Goal: Task Accomplishment & Management: Complete application form

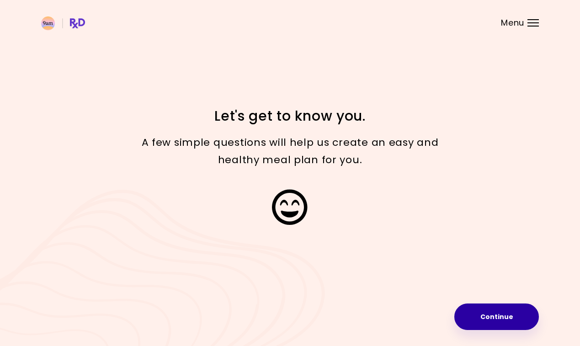
click at [496, 310] on button "Continue" at bounding box center [496, 316] width 84 height 26
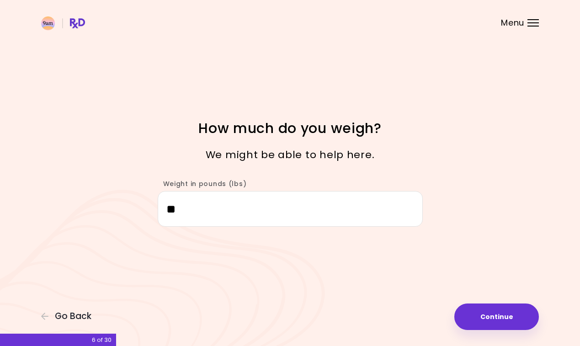
type input "***"
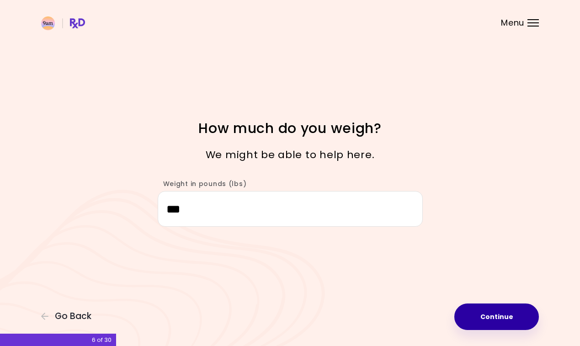
click at [499, 312] on button "Continue" at bounding box center [496, 316] width 84 height 26
select select "****"
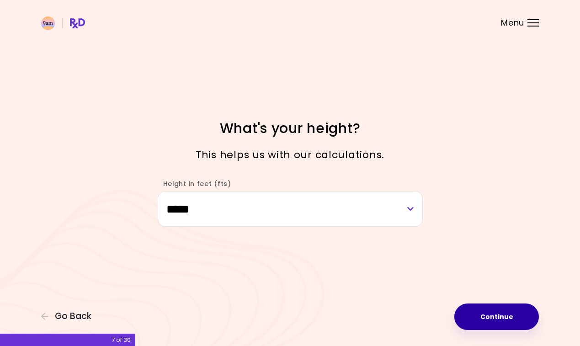
click at [496, 320] on button "Continue" at bounding box center [496, 316] width 84 height 26
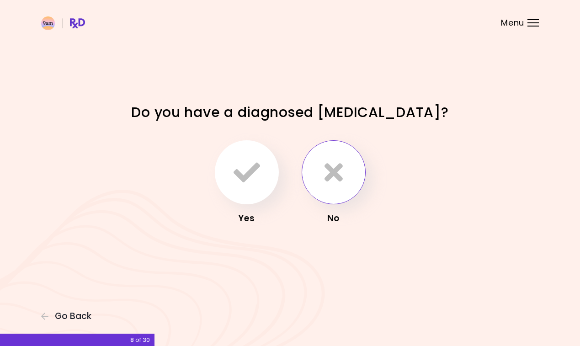
click at [321, 176] on button "button" at bounding box center [333, 172] width 64 height 64
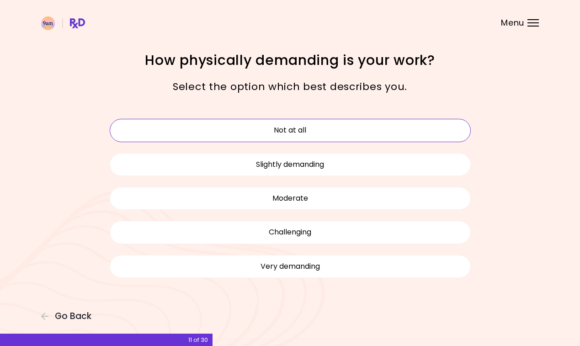
click at [319, 130] on button "Not at all" at bounding box center [290, 130] width 361 height 23
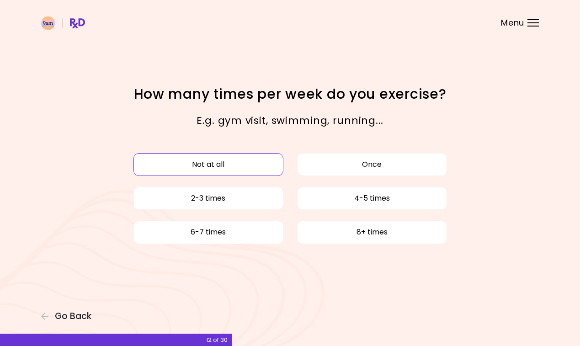
click at [237, 160] on button "Not at all" at bounding box center [208, 164] width 150 height 23
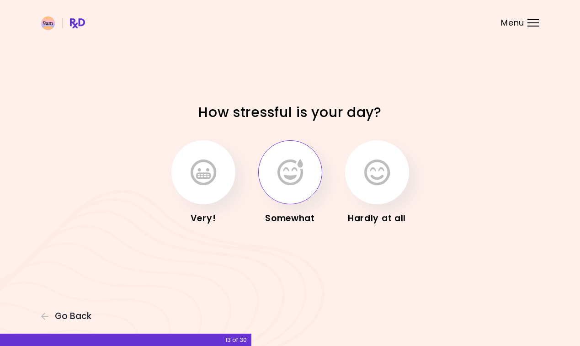
click at [311, 182] on button "button" at bounding box center [290, 172] width 64 height 64
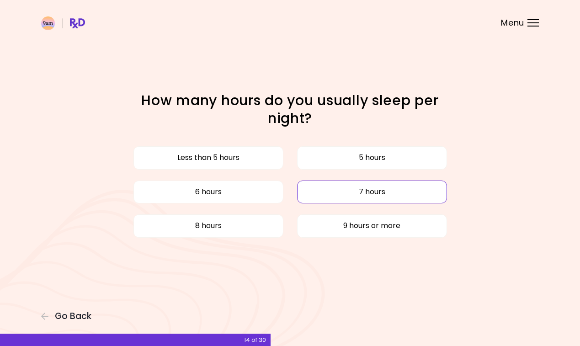
click at [316, 186] on button "7 hours" at bounding box center [372, 191] width 150 height 23
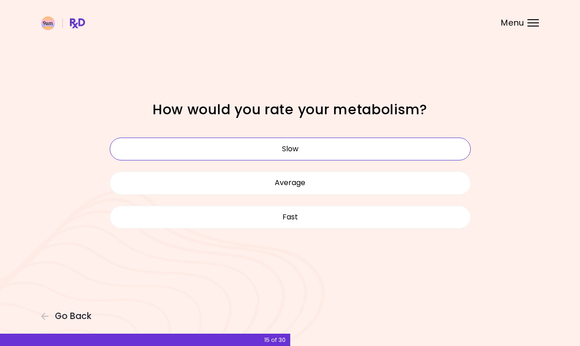
click at [309, 149] on button "Slow" at bounding box center [290, 148] width 361 height 23
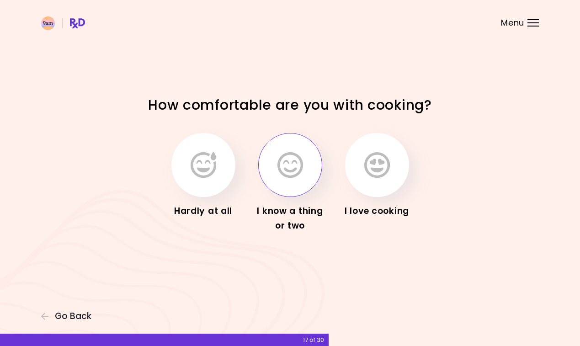
click at [290, 176] on icon "button" at bounding box center [290, 165] width 26 height 26
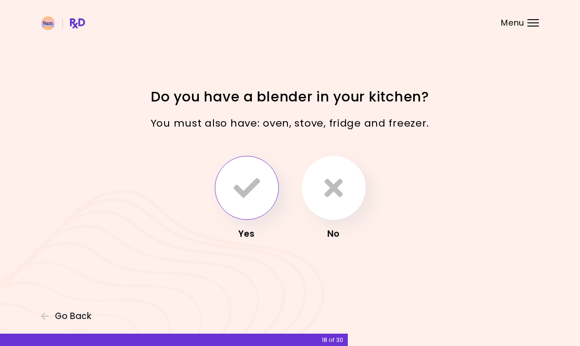
click at [251, 190] on icon "button" at bounding box center [246, 187] width 26 height 26
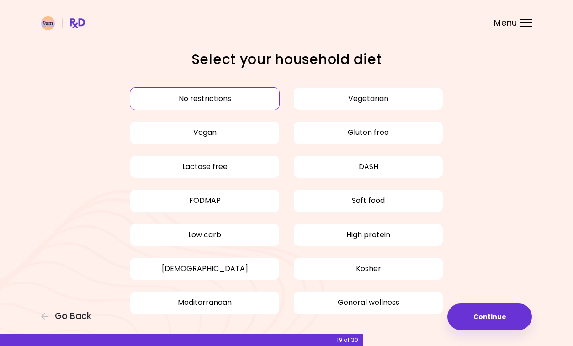
click at [206, 100] on button "No restrictions" at bounding box center [205, 98] width 150 height 23
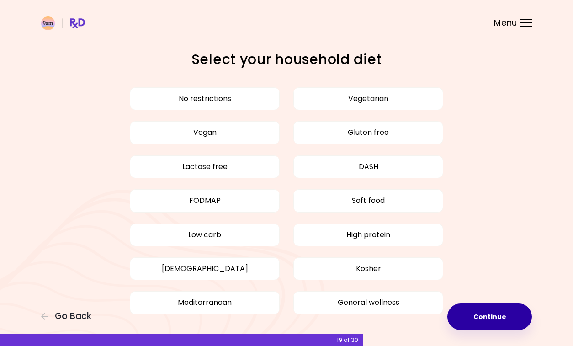
click at [484, 319] on button "Continue" at bounding box center [489, 316] width 84 height 26
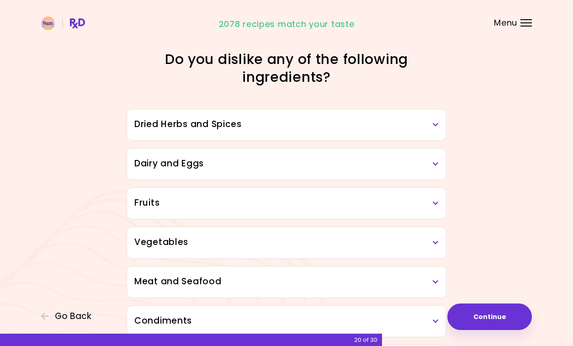
click at [436, 123] on icon at bounding box center [436, 124] width 6 height 6
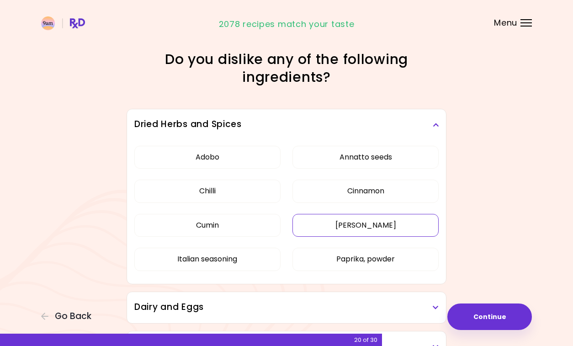
click at [369, 235] on button "[PERSON_NAME]" at bounding box center [365, 225] width 146 height 23
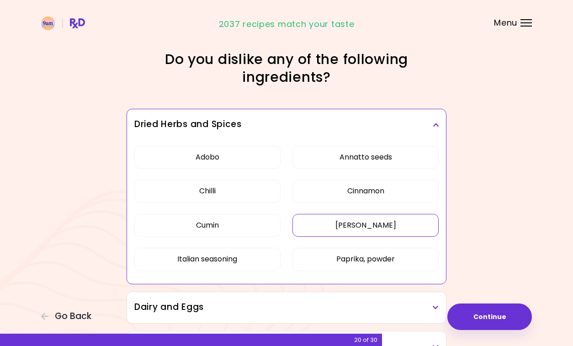
click at [435, 121] on icon at bounding box center [436, 124] width 6 height 6
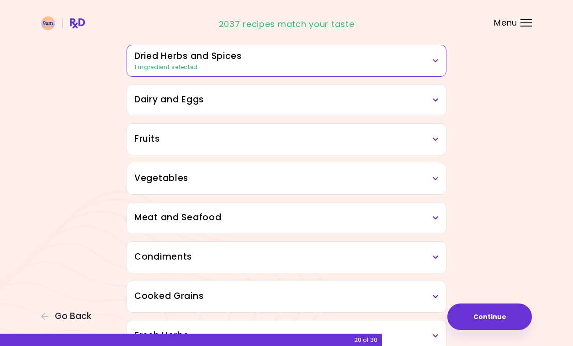
scroll to position [67, 0]
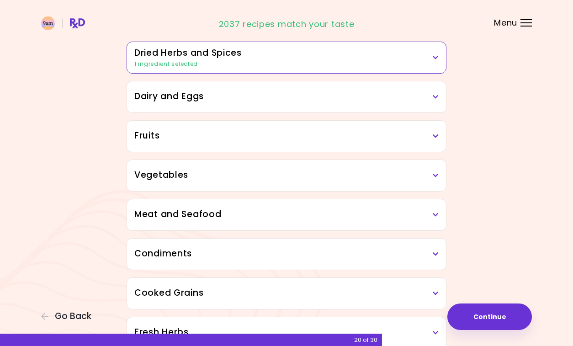
click at [434, 96] on icon at bounding box center [436, 97] width 6 height 6
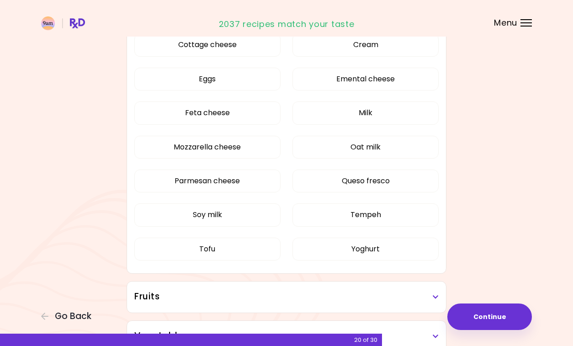
scroll to position [188, 0]
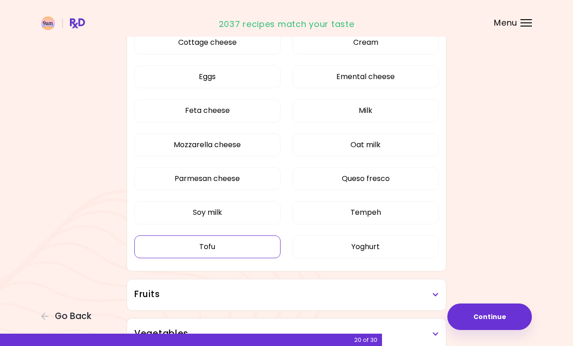
click at [218, 247] on button "Tofu" at bounding box center [207, 246] width 146 height 23
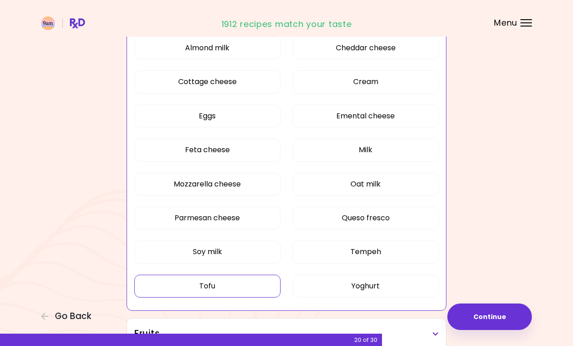
scroll to position [150, 0]
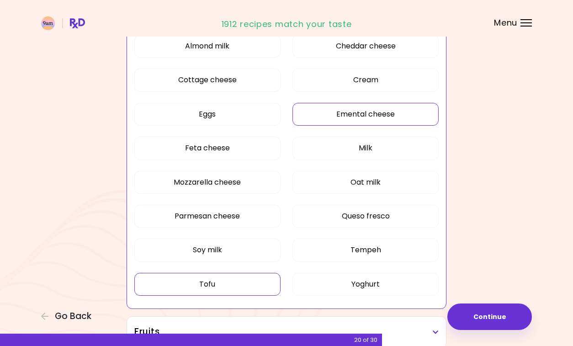
click at [379, 113] on button "Emental cheese" at bounding box center [365, 114] width 146 height 23
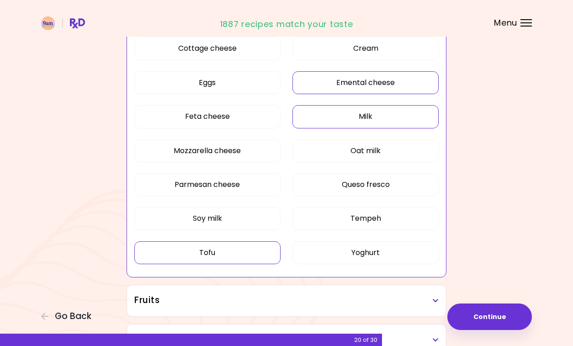
scroll to position [190, 0]
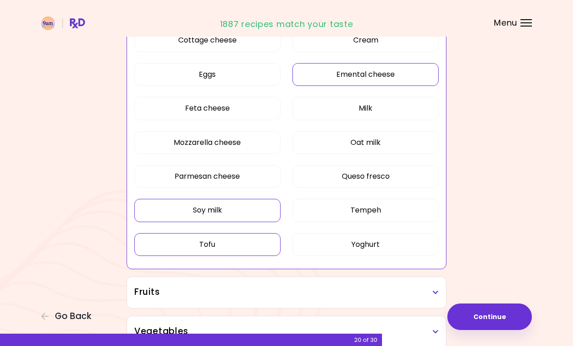
click at [213, 212] on button "Soy milk" at bounding box center [207, 210] width 146 height 23
click at [360, 200] on button "Tempeh" at bounding box center [365, 210] width 146 height 23
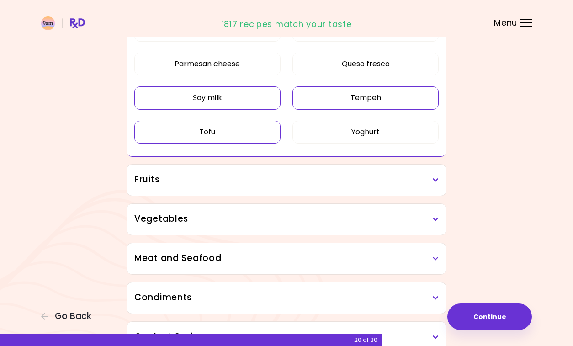
scroll to position [305, 0]
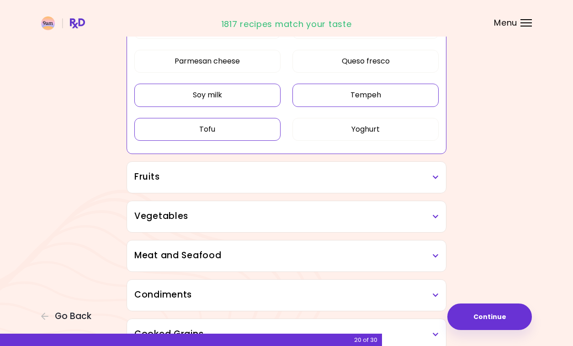
click at [436, 180] on h3 "Fruits" at bounding box center [286, 176] width 304 height 13
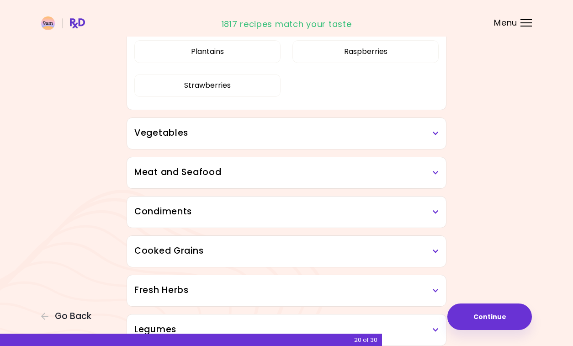
scroll to position [618, 0]
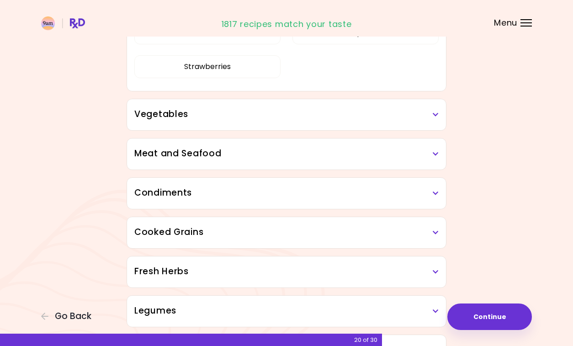
click at [433, 114] on icon at bounding box center [436, 114] width 6 height 6
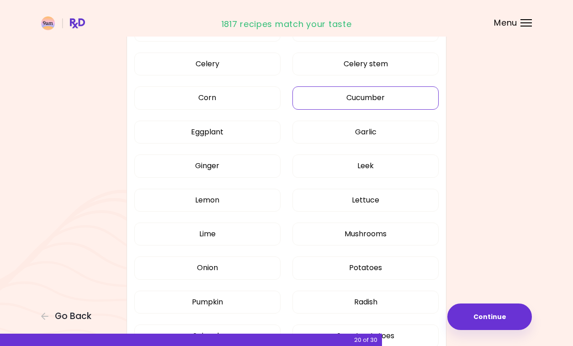
scroll to position [872, 0]
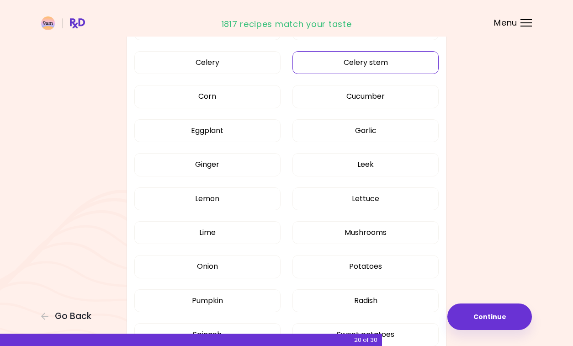
click at [386, 61] on button "Celery stem" at bounding box center [365, 62] width 146 height 23
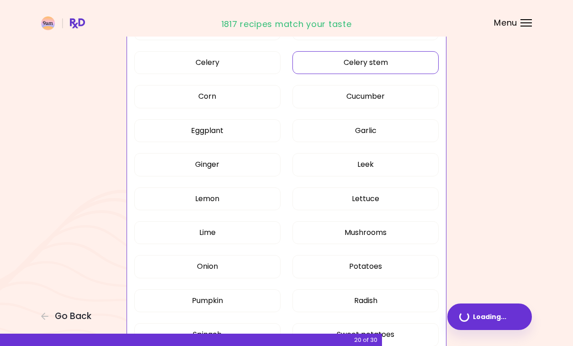
click at [386, 61] on button "Celery stem" at bounding box center [365, 62] width 146 height 23
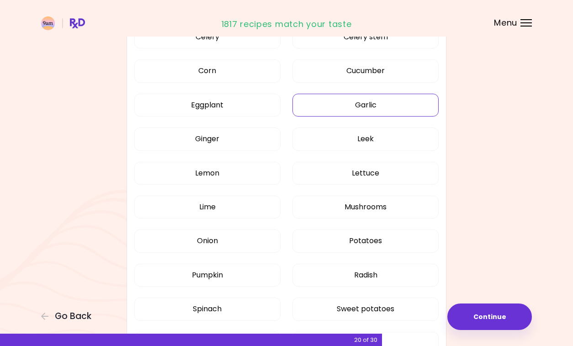
scroll to position [906, 0]
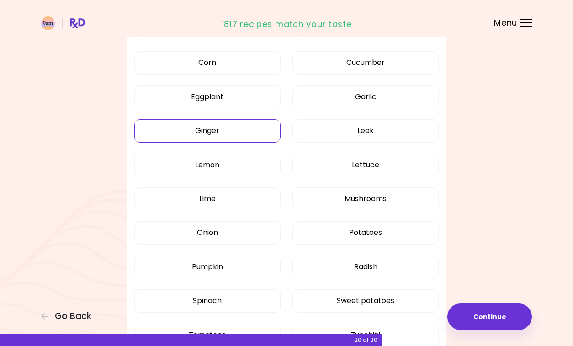
click at [220, 128] on button "Ginger" at bounding box center [207, 130] width 146 height 23
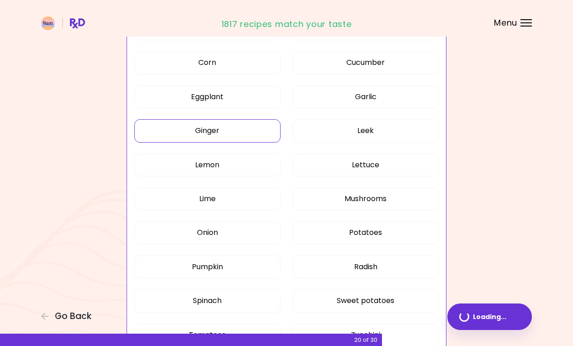
click at [220, 128] on button "Ginger" at bounding box center [207, 130] width 146 height 23
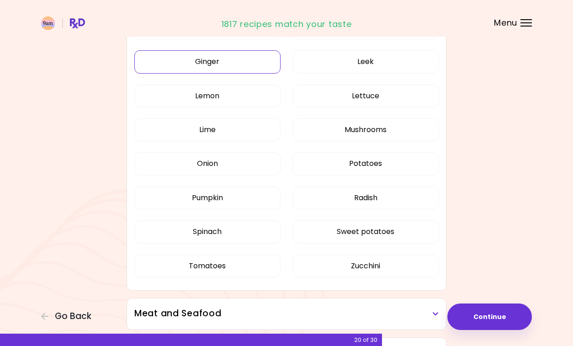
scroll to position [972, 0]
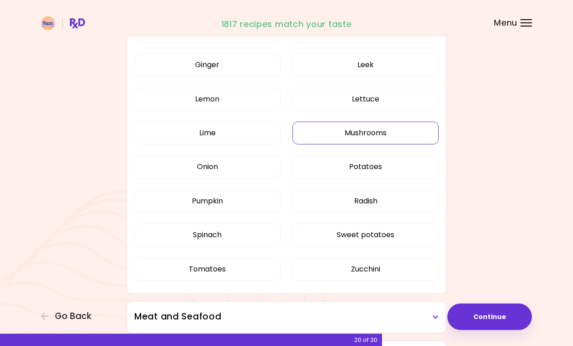
click at [355, 132] on button "Mushrooms" at bounding box center [365, 132] width 146 height 23
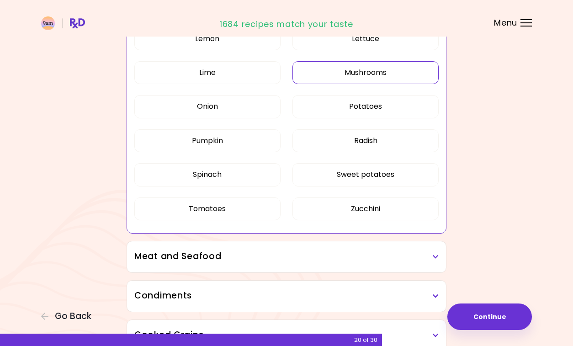
scroll to position [1034, 0]
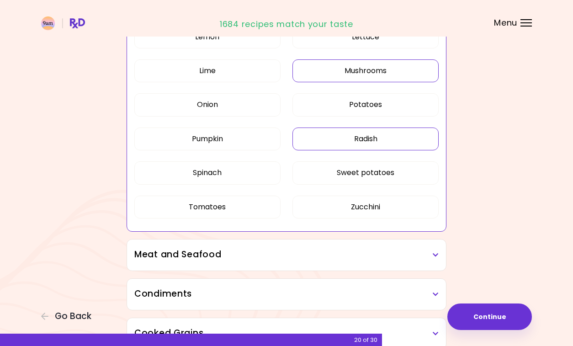
click at [359, 140] on button "Radish" at bounding box center [365, 138] width 146 height 23
click at [206, 139] on button "Pumpkin" at bounding box center [207, 138] width 146 height 23
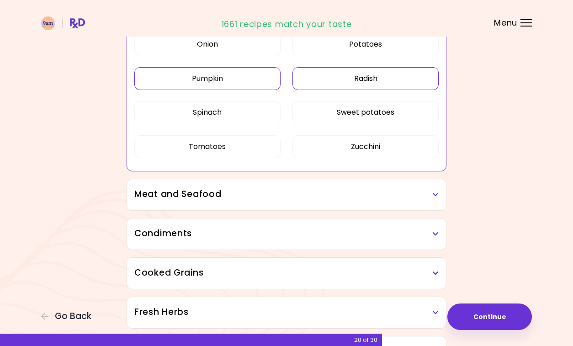
scroll to position [1164, 0]
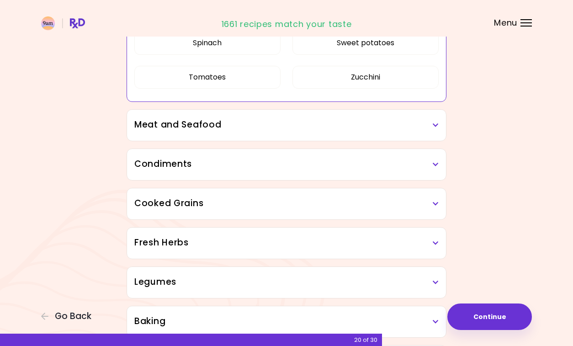
click at [433, 128] on icon at bounding box center [436, 125] width 6 height 6
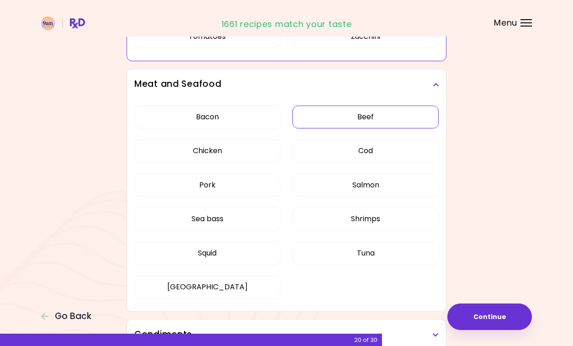
scroll to position [1209, 0]
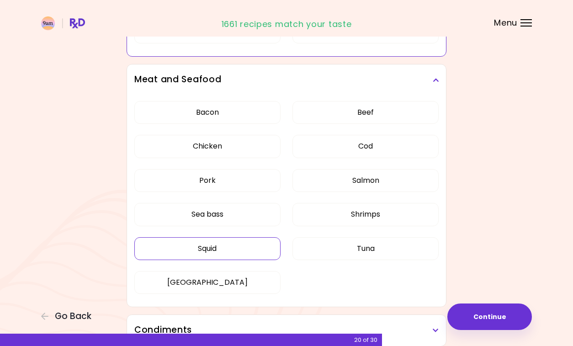
click at [211, 249] on button "Squid" at bounding box center [207, 248] width 146 height 23
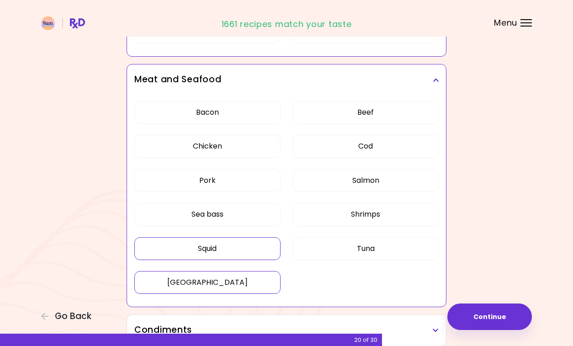
click at [254, 278] on button "[GEOGRAPHIC_DATA]" at bounding box center [207, 282] width 146 height 23
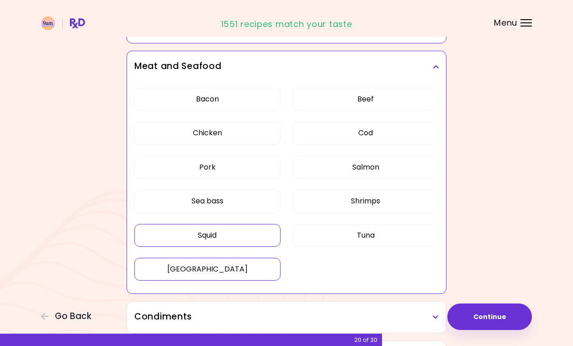
scroll to position [1221, 0]
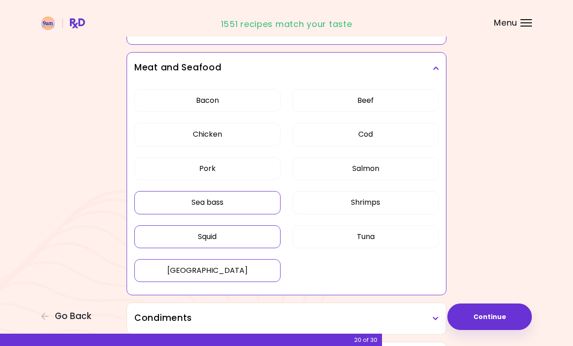
click at [209, 201] on button "Sea bass" at bounding box center [207, 202] width 146 height 23
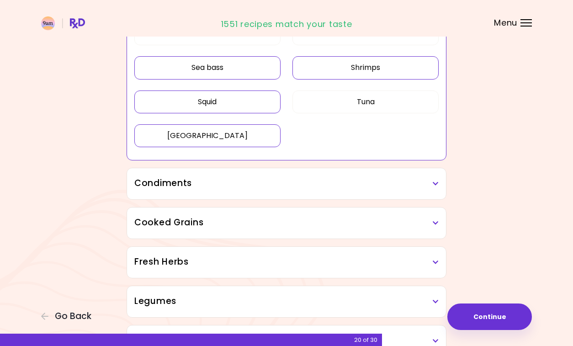
scroll to position [1357, 0]
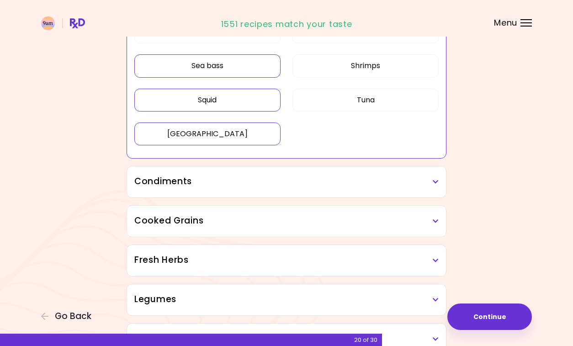
click at [439, 185] on div "Condiments" at bounding box center [286, 181] width 319 height 31
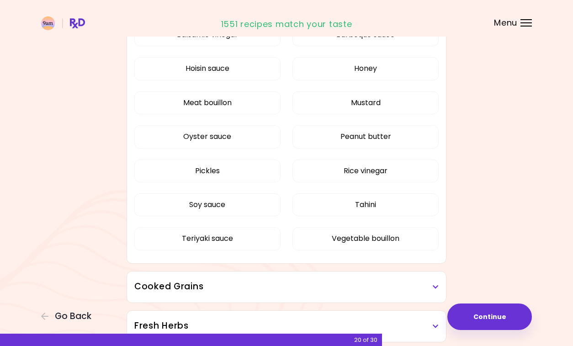
scroll to position [1541, 0]
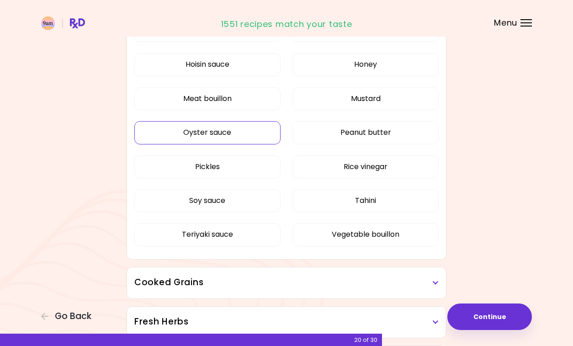
click at [221, 131] on button "Oyster sauce" at bounding box center [207, 132] width 146 height 23
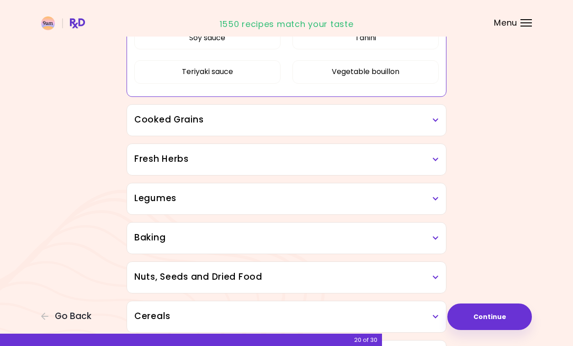
scroll to position [1709, 0]
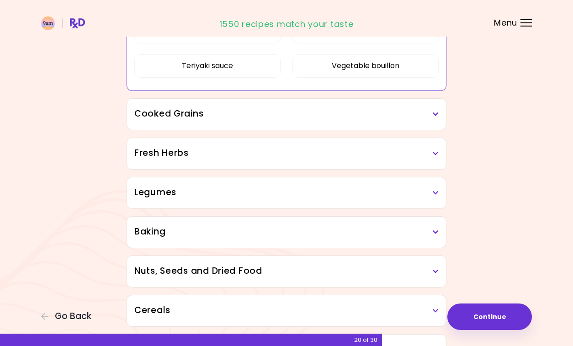
click at [433, 116] on icon at bounding box center [436, 114] width 6 height 6
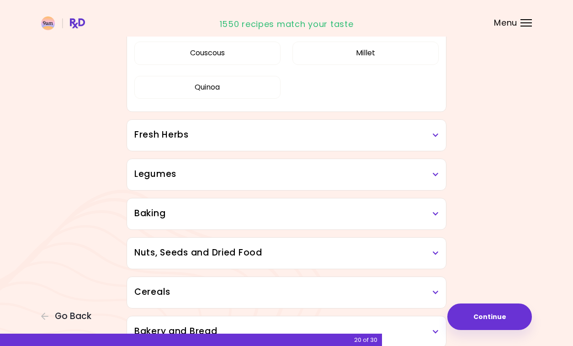
scroll to position [1845, 0]
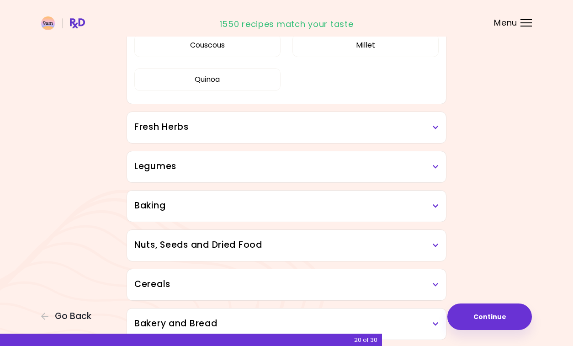
click at [436, 127] on icon at bounding box center [436, 127] width 6 height 6
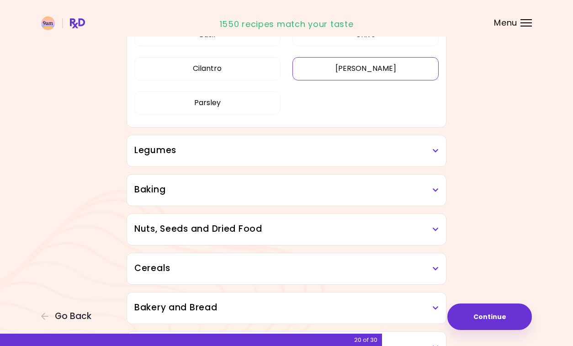
scroll to position [1975, 0]
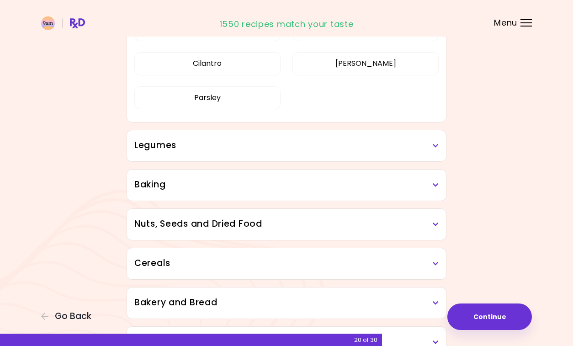
click at [436, 148] on icon at bounding box center [436, 145] width 6 height 6
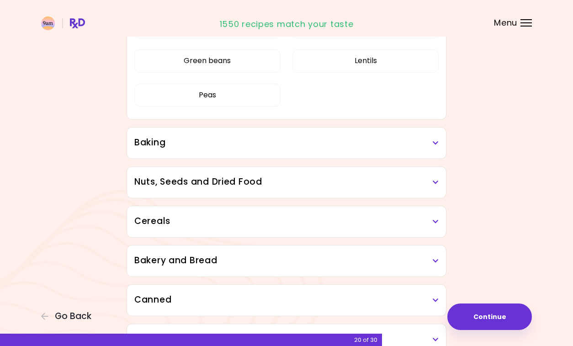
scroll to position [2132, 0]
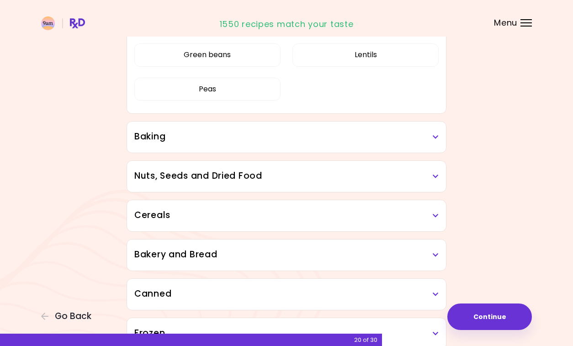
click at [437, 137] on icon at bounding box center [436, 137] width 6 height 6
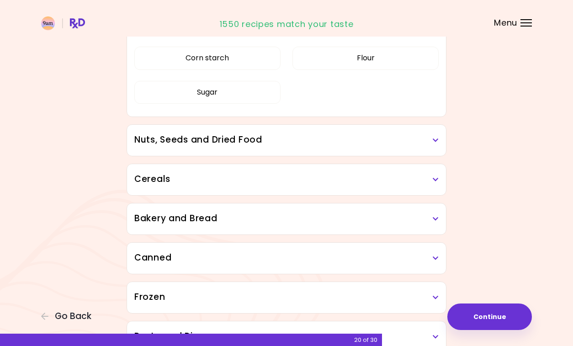
scroll to position [2279, 0]
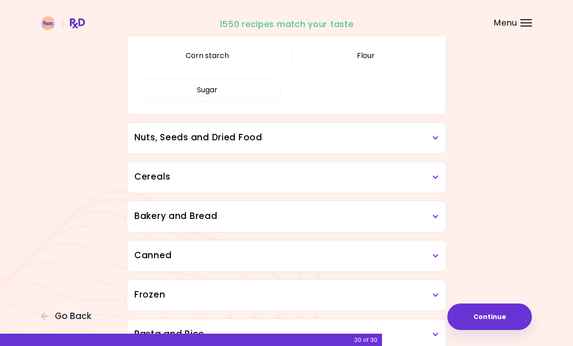
click at [436, 142] on h3 "Nuts, Seeds and Dried Food" at bounding box center [286, 137] width 304 height 13
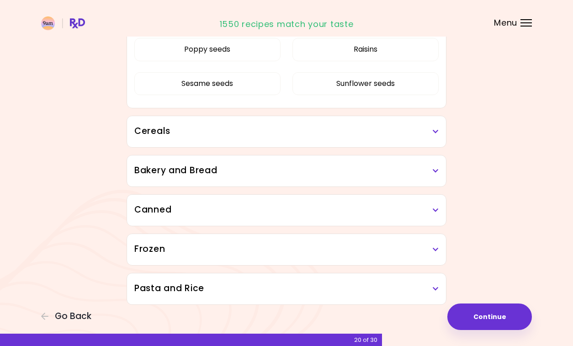
scroll to position [2511, 0]
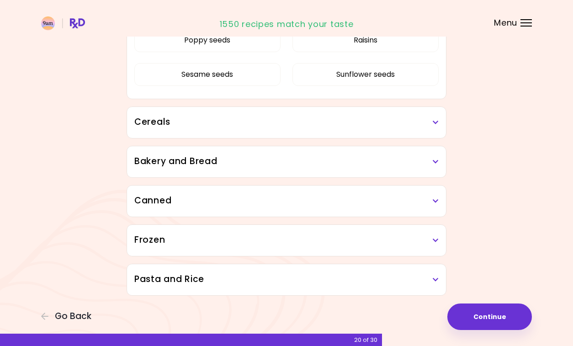
click at [436, 126] on h3 "Cereals" at bounding box center [286, 122] width 304 height 13
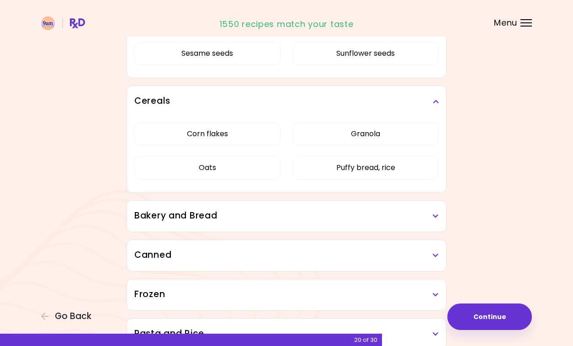
scroll to position [2533, 0]
click at [355, 132] on button "Granola" at bounding box center [365, 133] width 146 height 23
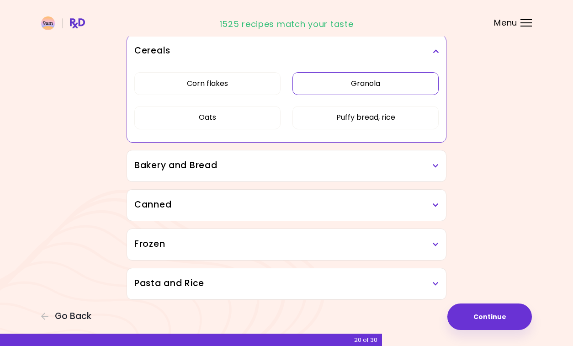
scroll to position [2587, 0]
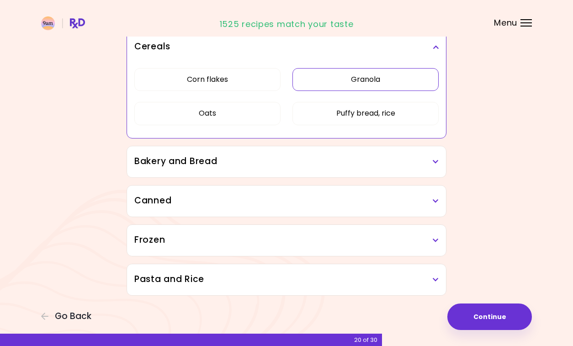
click at [433, 161] on icon at bounding box center [436, 161] width 6 height 6
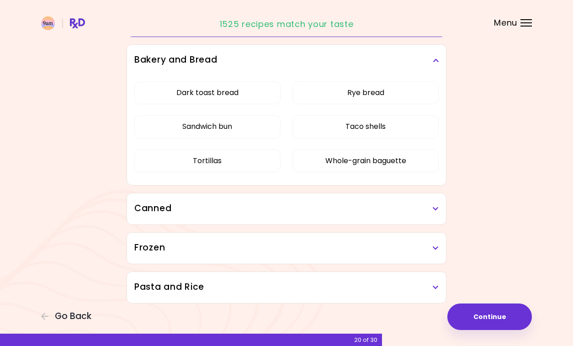
scroll to position [2691, 0]
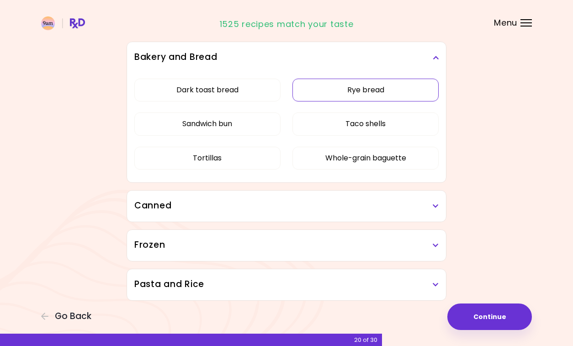
click at [362, 95] on button "Rye bread" at bounding box center [365, 90] width 146 height 23
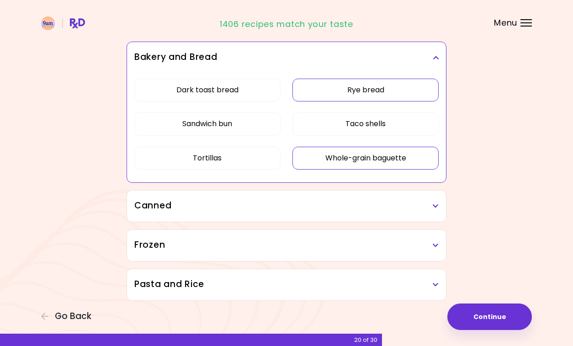
scroll to position [2696, 0]
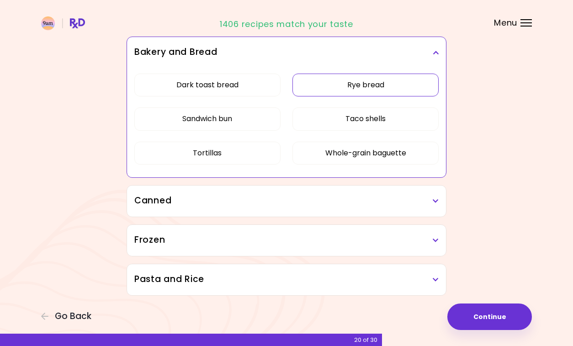
click at [434, 203] on icon at bounding box center [436, 201] width 6 height 6
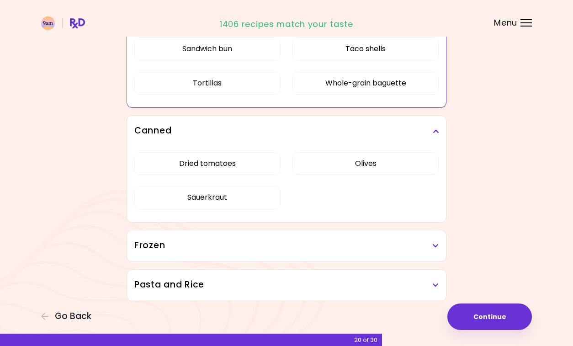
scroll to position [2771, 0]
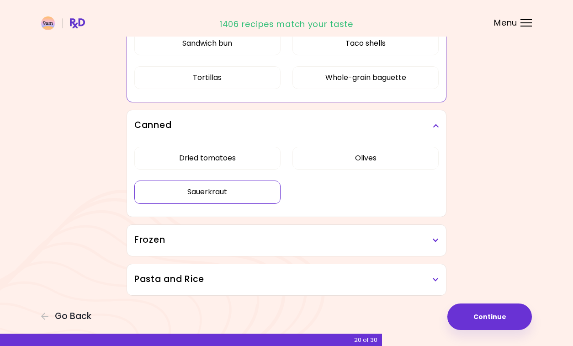
click at [236, 193] on button "Sauerkraut" at bounding box center [207, 191] width 146 height 23
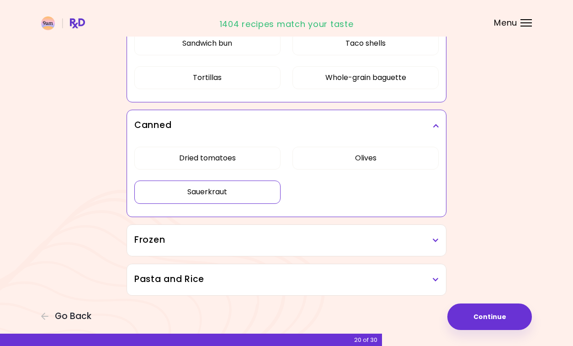
click at [438, 239] on icon at bounding box center [436, 240] width 6 height 6
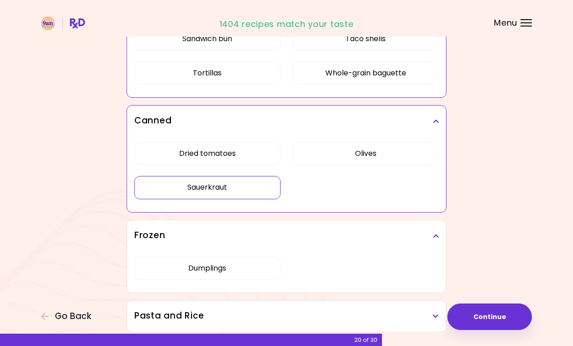
scroll to position [2812, 0]
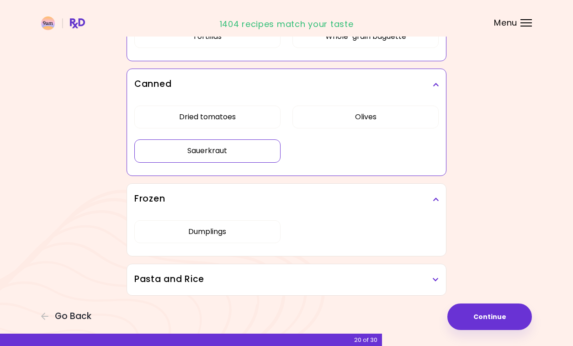
click at [437, 280] on icon at bounding box center [436, 279] width 6 height 6
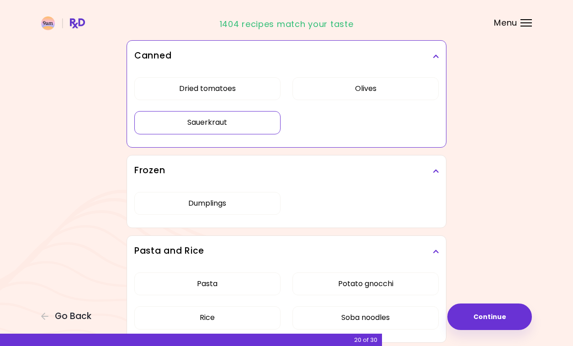
scroll to position [2888, 0]
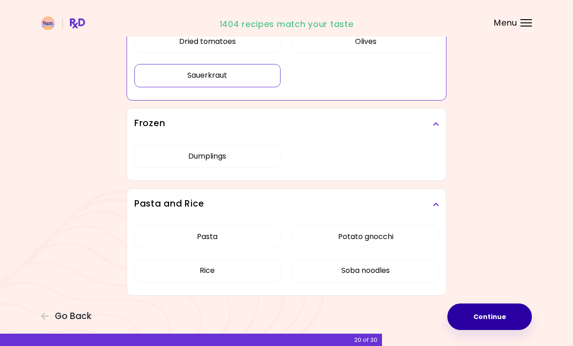
click at [481, 315] on button "Continue" at bounding box center [489, 316] width 84 height 26
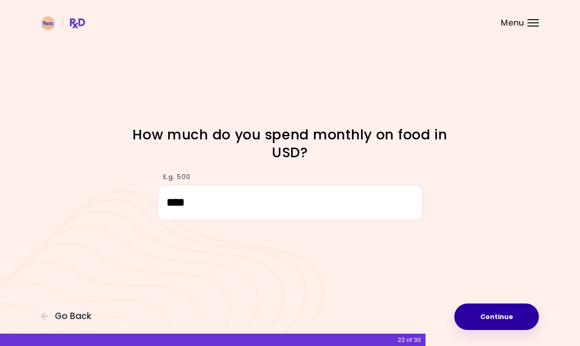
click at [491, 313] on button "Continue" at bounding box center [496, 316] width 84 height 26
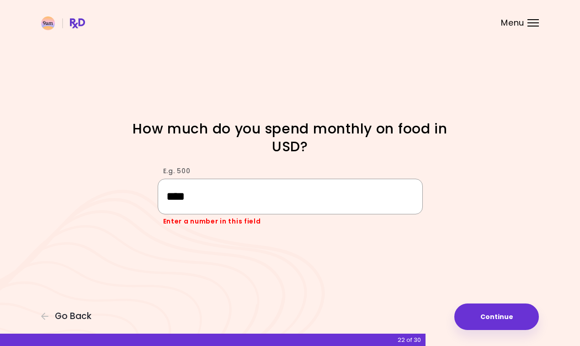
click at [179, 197] on input "****" at bounding box center [290, 196] width 265 height 35
type input "***"
click at [403, 255] on div "Focusable invisible element How much do you spend monthly on food in USD? E.g. …" at bounding box center [290, 173] width 580 height 346
click at [358, 211] on input "***" at bounding box center [290, 196] width 265 height 35
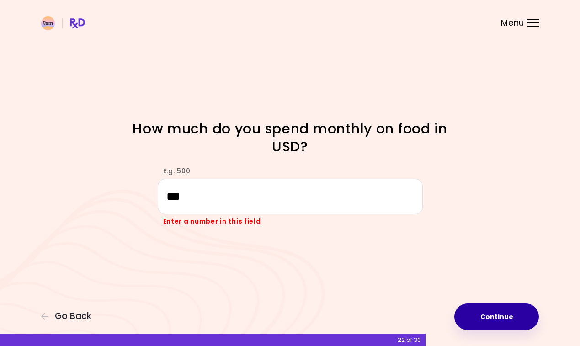
click at [495, 321] on button "Continue" at bounding box center [496, 316] width 84 height 26
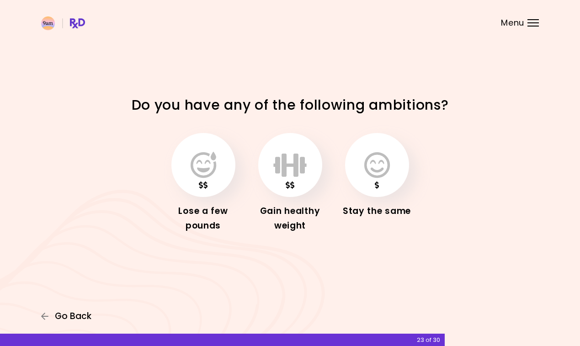
click at [70, 317] on span "Go Back" at bounding box center [73, 316] width 37 height 10
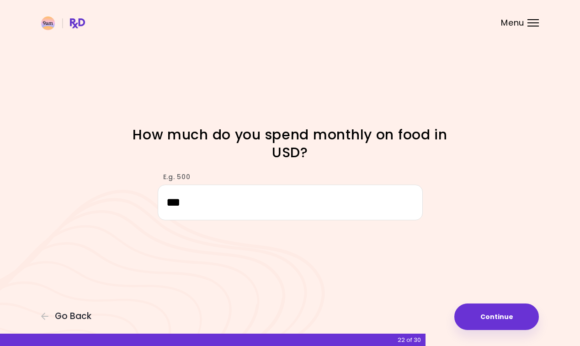
click at [174, 203] on input "***" at bounding box center [290, 202] width 265 height 35
type input "***"
click at [487, 306] on button "Continue" at bounding box center [496, 316] width 84 height 26
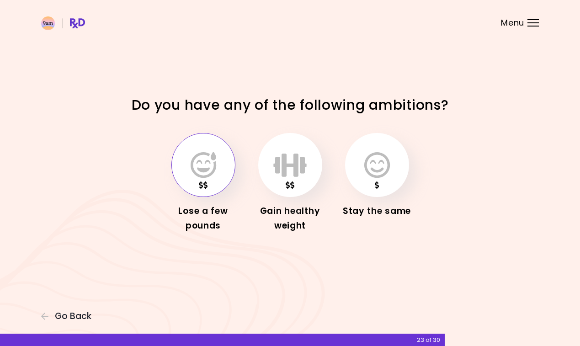
click at [196, 172] on icon "button" at bounding box center [203, 165] width 26 height 26
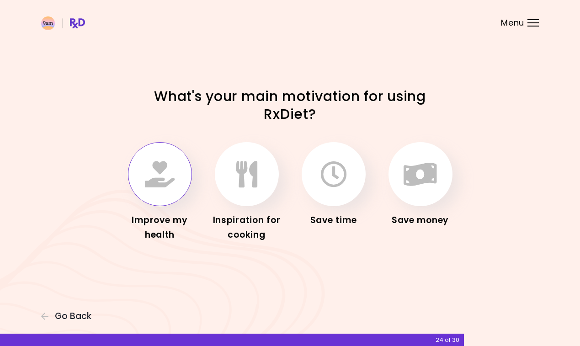
click at [168, 175] on icon "button" at bounding box center [160, 174] width 30 height 26
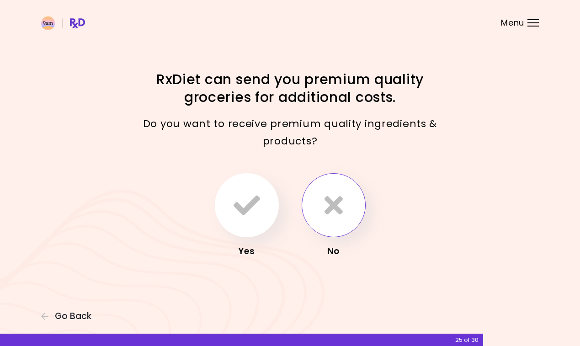
click at [345, 217] on button "button" at bounding box center [333, 205] width 64 height 64
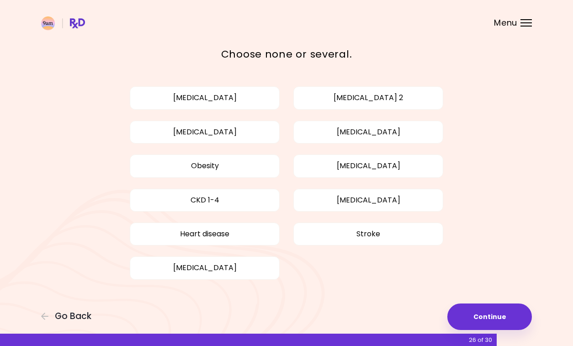
scroll to position [32, 0]
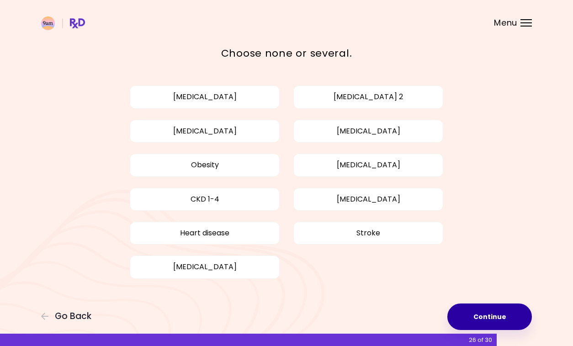
click at [499, 317] on button "Continue" at bounding box center [489, 316] width 84 height 26
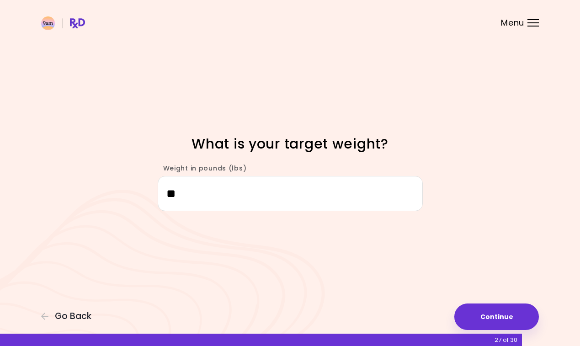
type input "***"
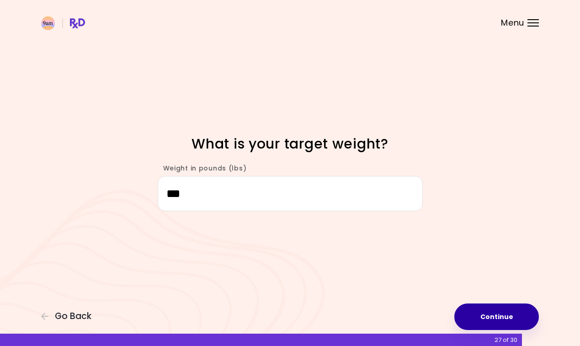
click at [509, 318] on button "Continue" at bounding box center [496, 316] width 84 height 26
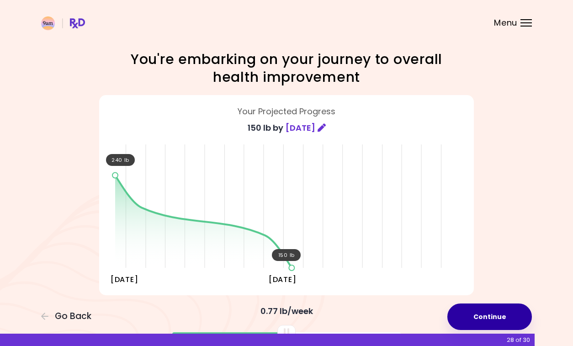
click at [488, 314] on button "Continue" at bounding box center [489, 316] width 84 height 26
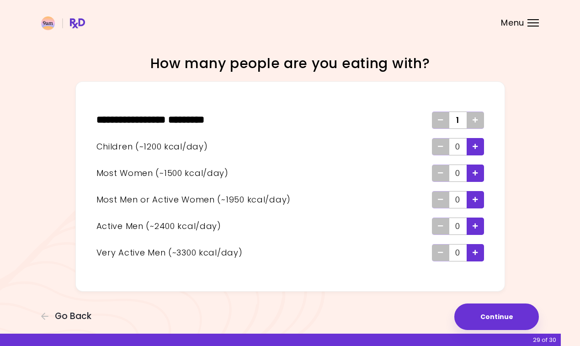
click at [475, 201] on icon "Add - Man or Active Woman" at bounding box center [474, 199] width 5 height 6
click at [476, 197] on icon "Add - Man or Active Woman" at bounding box center [474, 199] width 5 height 6
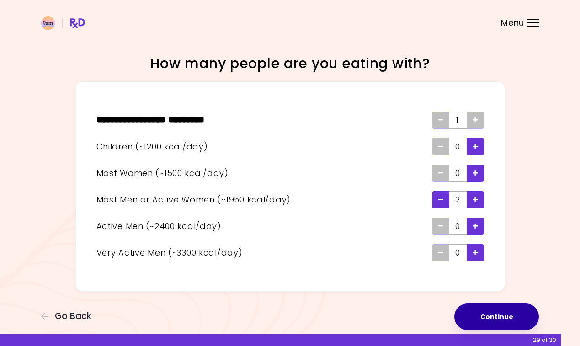
click at [490, 315] on button "Continue" at bounding box center [496, 316] width 84 height 26
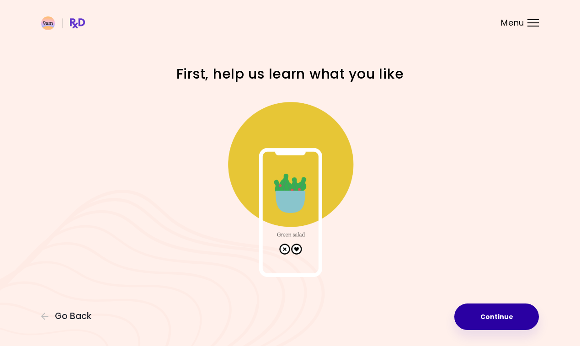
click at [487, 312] on button "Continue" at bounding box center [496, 316] width 84 height 26
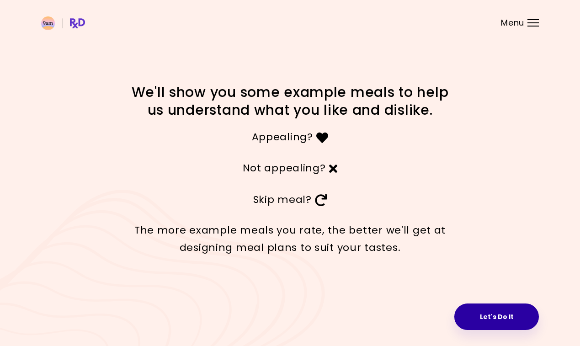
click at [484, 313] on button "Let's Do It" at bounding box center [496, 316] width 84 height 26
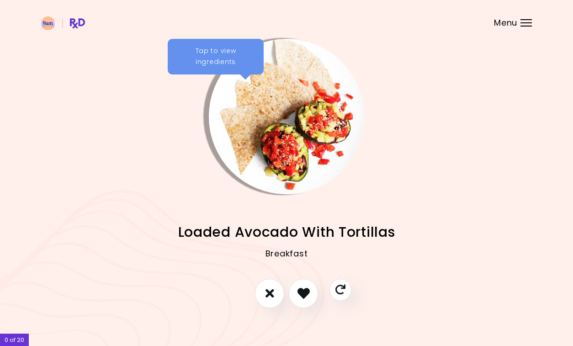
click at [309, 246] on div "Breakfast" at bounding box center [286, 260] width 491 height 37
click at [297, 295] on icon "I like this recipe" at bounding box center [303, 293] width 14 height 14
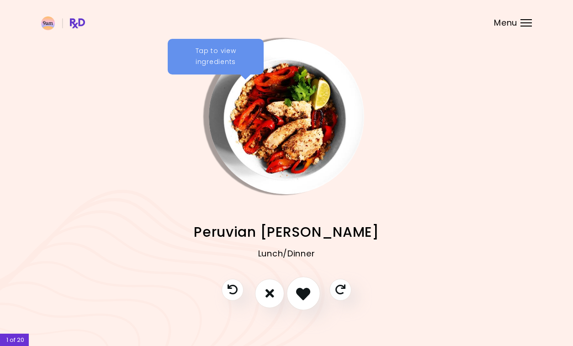
click at [303, 295] on icon "I like this recipe" at bounding box center [303, 293] width 14 height 14
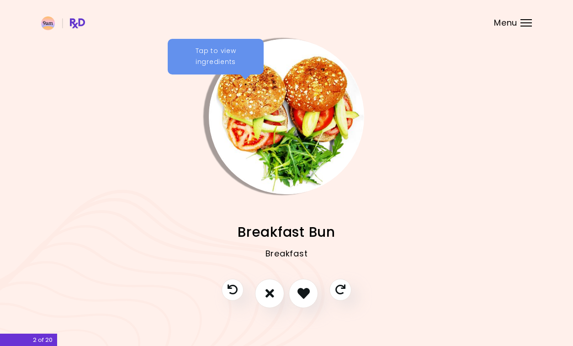
click at [223, 49] on div "Tap to view ingredients" at bounding box center [216, 57] width 96 height 36
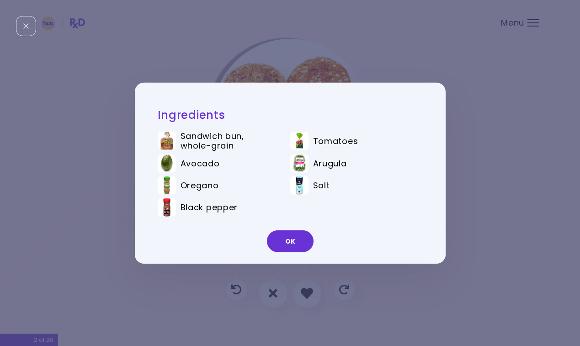
click at [471, 244] on div "Ingredients Sandwich bun, whole-grain Tomatoes Avocado Arugula Oregano Salt Bla…" at bounding box center [290, 173] width 580 height 346
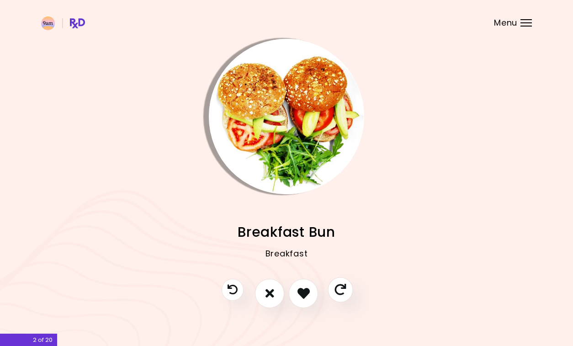
click at [338, 290] on icon "Skip" at bounding box center [339, 289] width 11 height 11
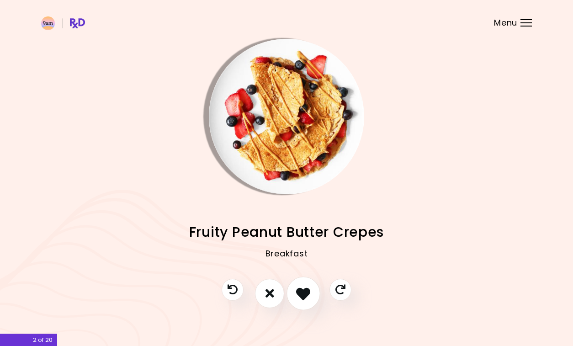
click at [298, 295] on icon "I like this recipe" at bounding box center [303, 293] width 14 height 14
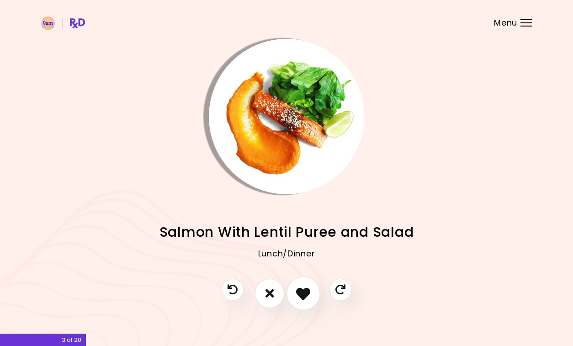
click at [302, 296] on icon "I like this recipe" at bounding box center [303, 293] width 14 height 14
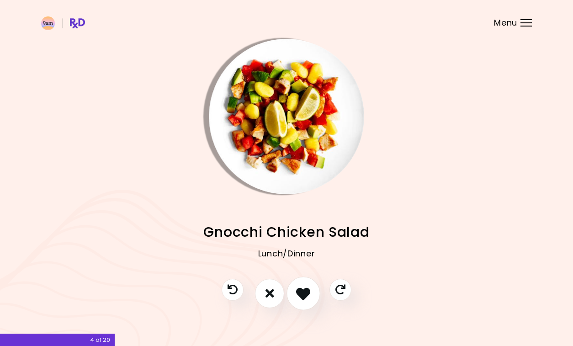
click at [302, 296] on icon "I like this recipe" at bounding box center [303, 293] width 14 height 14
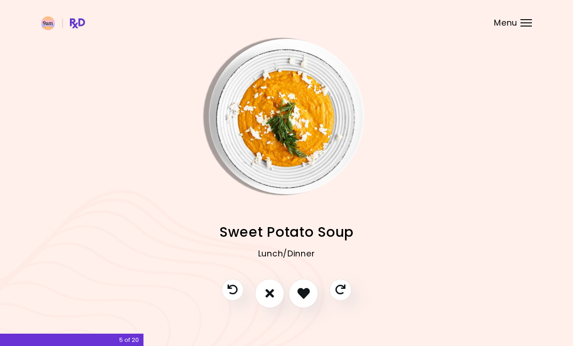
click at [278, 121] on img "Info - Sweet Potato Soup" at bounding box center [286, 116] width 155 height 155
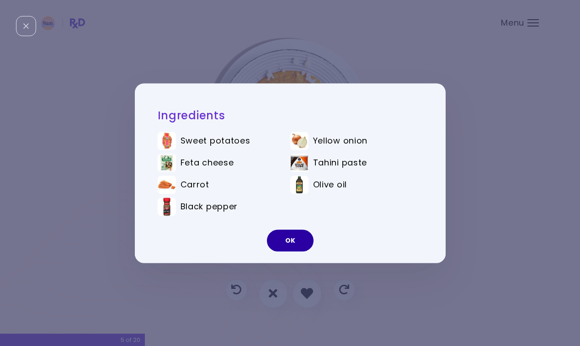
click at [292, 237] on button "OK" at bounding box center [290, 240] width 47 height 22
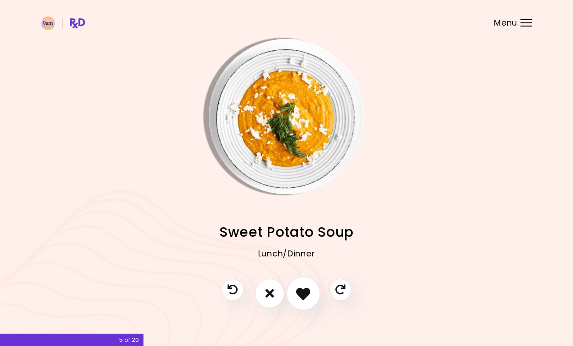
click at [307, 299] on icon "I like this recipe" at bounding box center [303, 293] width 14 height 14
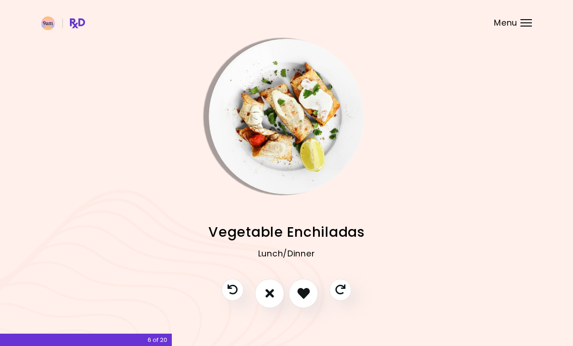
click at [288, 156] on img "Info - Vegetable Enchiladas" at bounding box center [286, 116] width 155 height 155
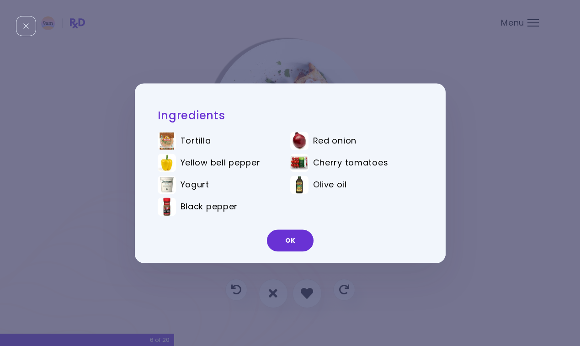
click at [477, 133] on div "Ingredients Tortilla Red onion Yellow bell pepper Cherry tomatoes Yogurt Olive …" at bounding box center [290, 173] width 580 height 346
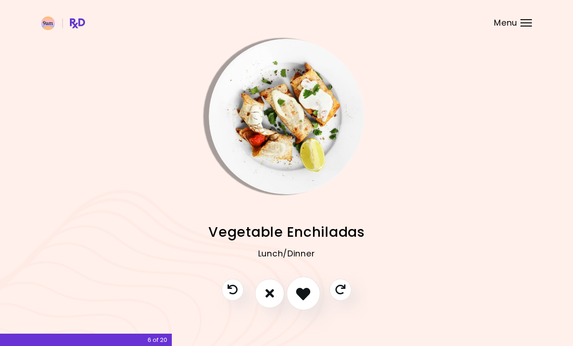
click at [307, 294] on icon "I like this recipe" at bounding box center [303, 293] width 14 height 14
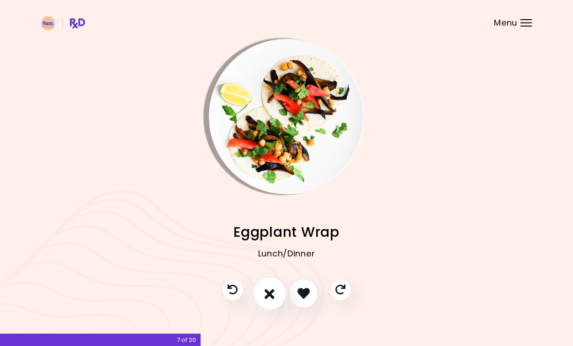
click at [266, 294] on icon "I don't like this recipe" at bounding box center [269, 293] width 10 height 14
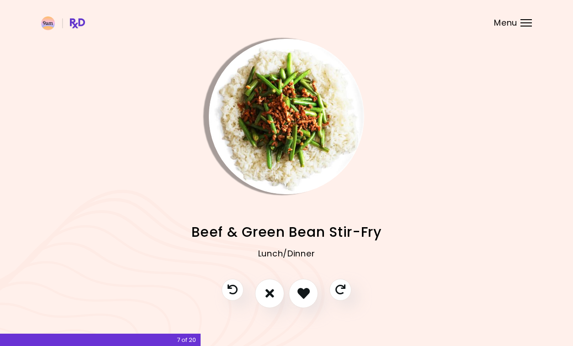
click at [257, 124] on img "Info - Beef & Green Bean Stir-Fry" at bounding box center [286, 116] width 155 height 155
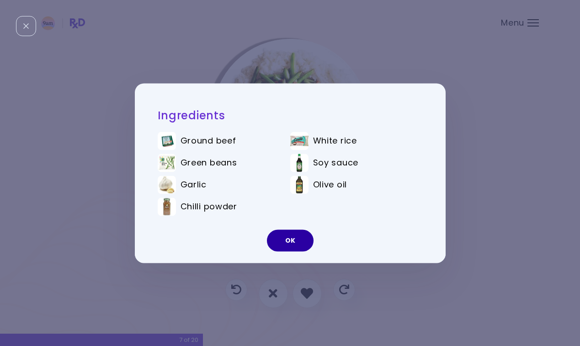
click at [290, 244] on button "OK" at bounding box center [290, 240] width 47 height 22
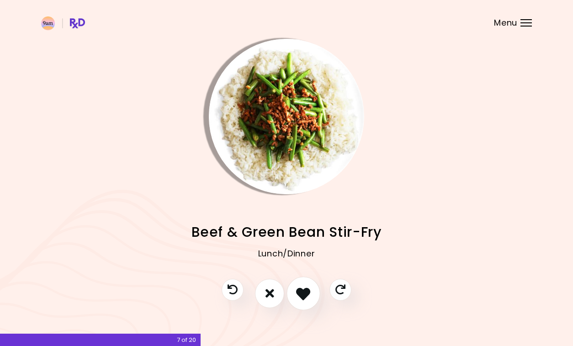
click at [301, 293] on icon "I like this recipe" at bounding box center [303, 293] width 14 height 14
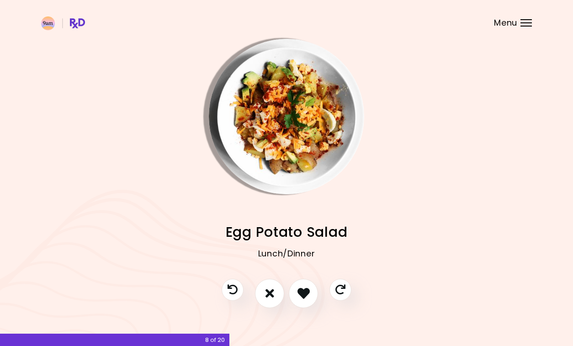
click at [282, 141] on img "Info - Egg Potato Salad" at bounding box center [286, 116] width 155 height 155
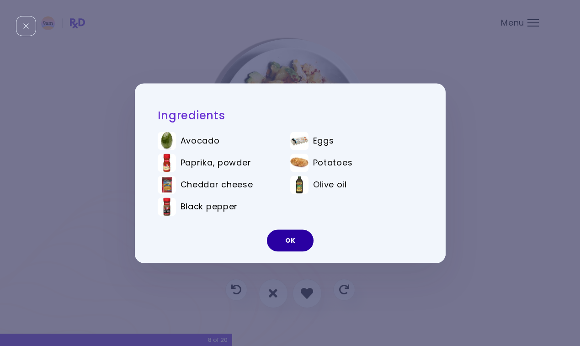
click at [290, 237] on button "OK" at bounding box center [290, 240] width 47 height 22
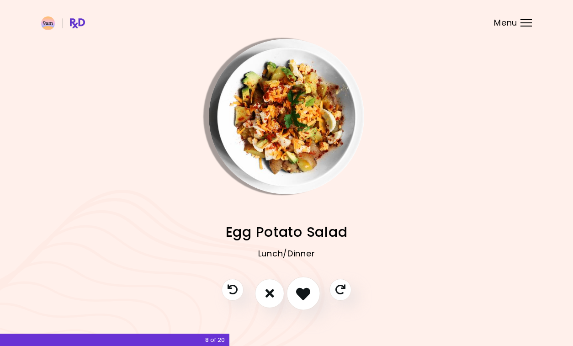
click at [301, 288] on icon "I like this recipe" at bounding box center [303, 293] width 14 height 14
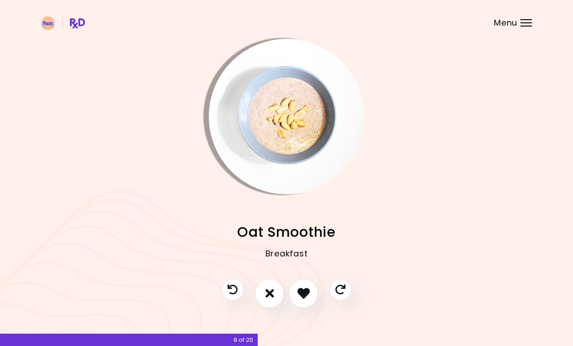
click at [270, 121] on img "Info - Oat Smoothie" at bounding box center [286, 116] width 155 height 155
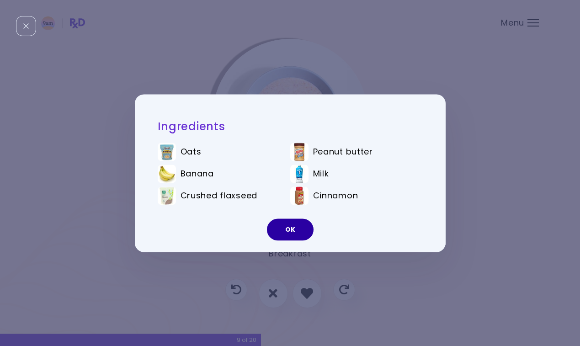
click at [288, 232] on button "OK" at bounding box center [290, 229] width 47 height 22
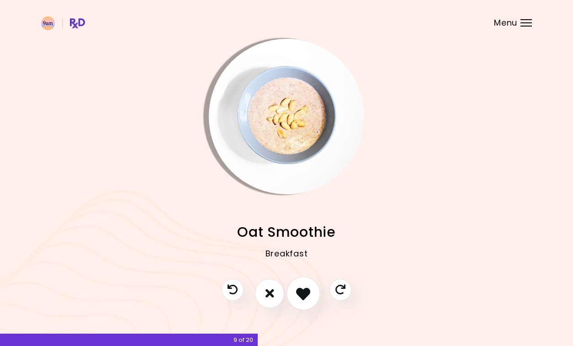
click at [302, 294] on icon "I like this recipe" at bounding box center [303, 293] width 14 height 14
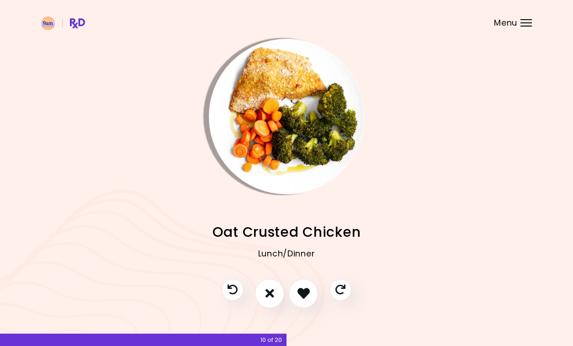
click at [295, 226] on span "Oat Crusted Chicken" at bounding box center [286, 232] width 148 height 18
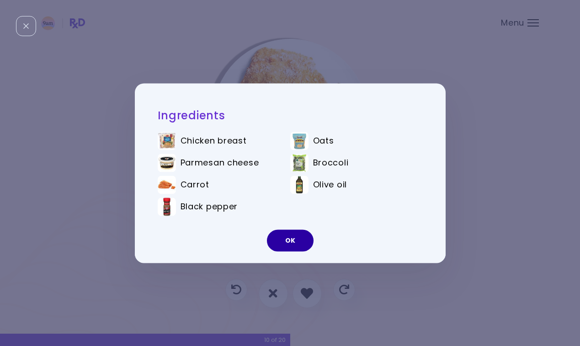
click at [289, 247] on button "OK" at bounding box center [290, 240] width 47 height 22
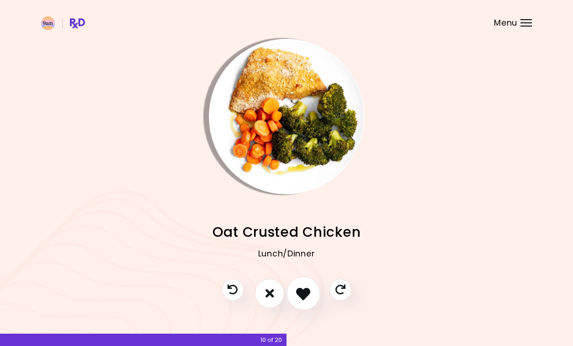
click at [308, 292] on icon "I like this recipe" at bounding box center [303, 293] width 14 height 14
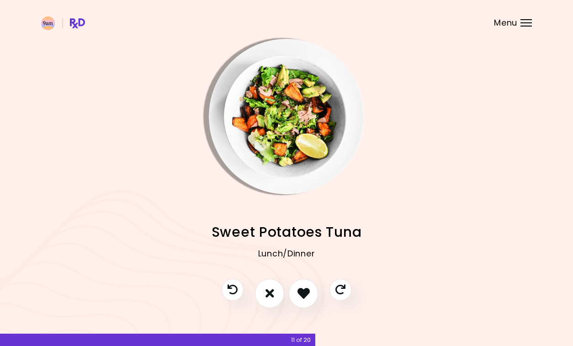
click at [184, 338] on div "11 of 20" at bounding box center [157, 339] width 315 height 12
click at [270, 137] on img "Info - Sweet Potatoes Tuna" at bounding box center [286, 116] width 155 height 155
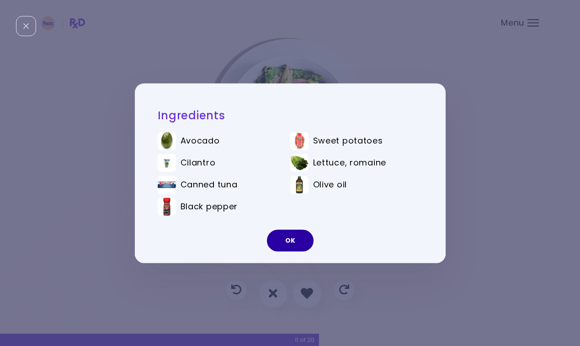
click at [287, 236] on button "OK" at bounding box center [290, 240] width 47 height 22
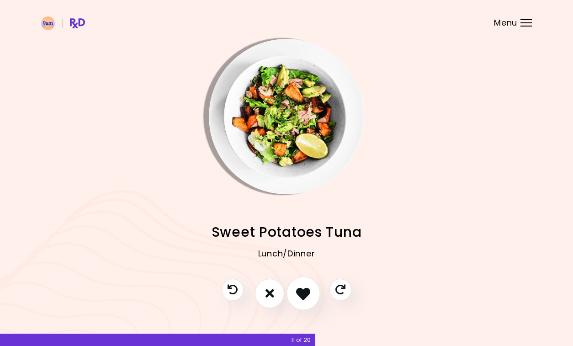
click at [305, 289] on icon "I like this recipe" at bounding box center [303, 293] width 14 height 14
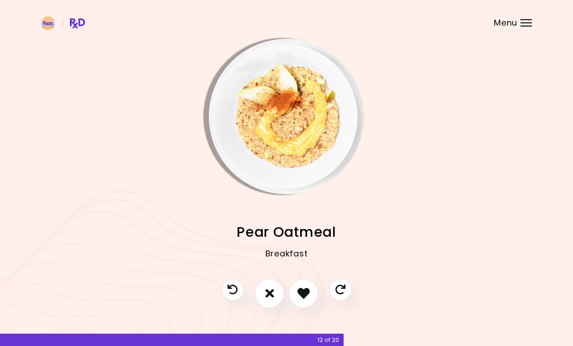
click at [282, 132] on img "Info - Pear Oatmeal" at bounding box center [286, 116] width 155 height 155
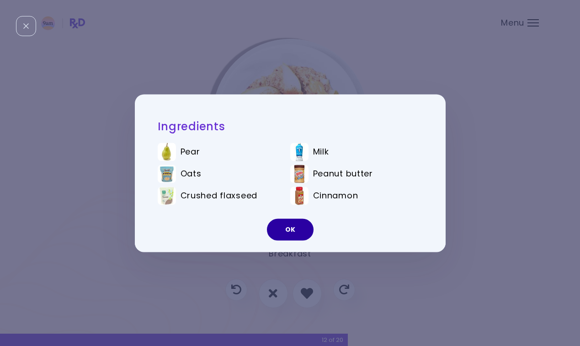
click at [287, 229] on button "OK" at bounding box center [290, 229] width 47 height 22
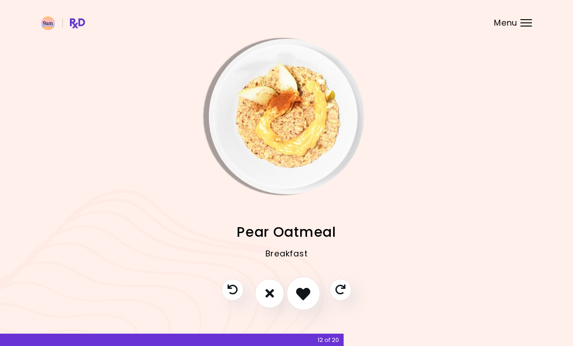
click at [303, 287] on icon "I like this recipe" at bounding box center [303, 293] width 14 height 14
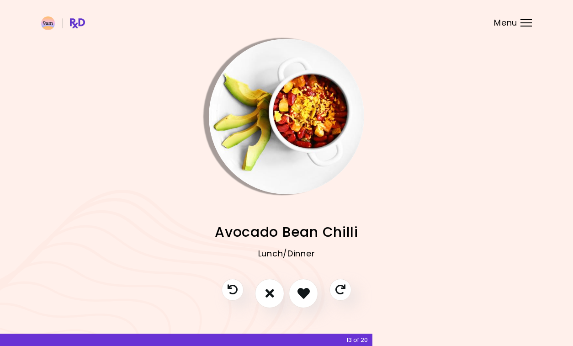
click at [290, 129] on img "Info - Avocado Bean Chilli" at bounding box center [286, 116] width 155 height 155
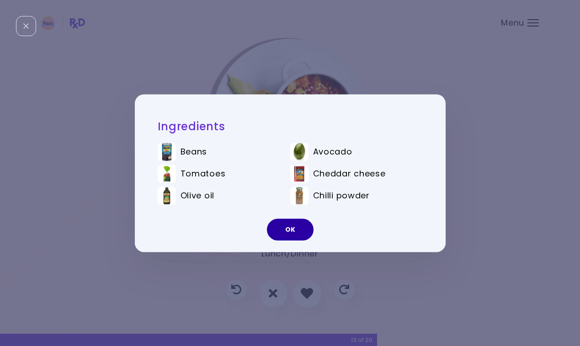
click at [291, 228] on button "OK" at bounding box center [290, 229] width 47 height 22
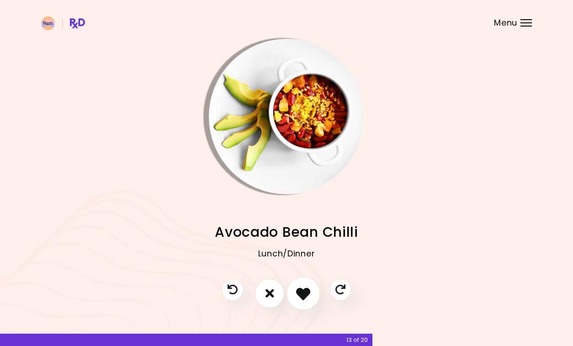
click at [301, 290] on icon "I like this recipe" at bounding box center [303, 293] width 14 height 14
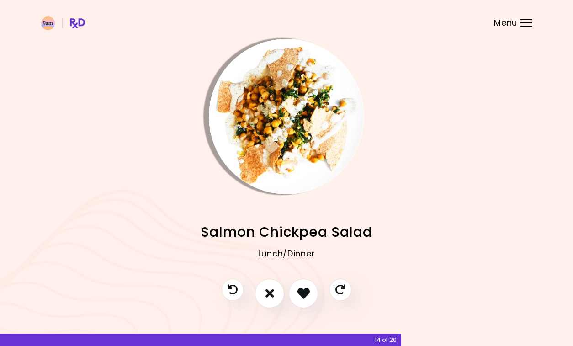
click at [287, 128] on img "Info - Salmon Chickpea Salad" at bounding box center [286, 116] width 155 height 155
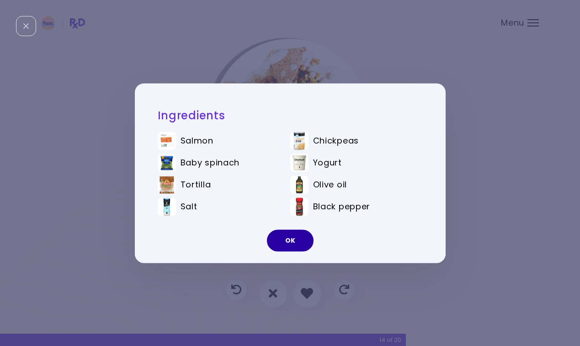
click at [291, 233] on button "OK" at bounding box center [290, 240] width 47 height 22
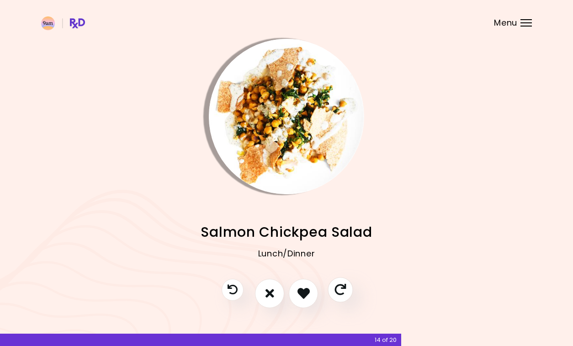
click at [338, 289] on icon "Skip" at bounding box center [339, 289] width 11 height 11
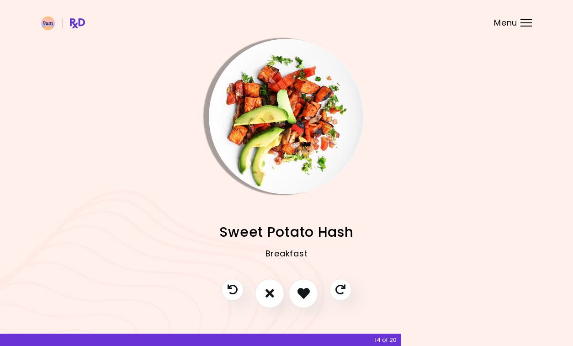
click at [290, 134] on img "Info - Sweet Potato Hash" at bounding box center [286, 116] width 155 height 155
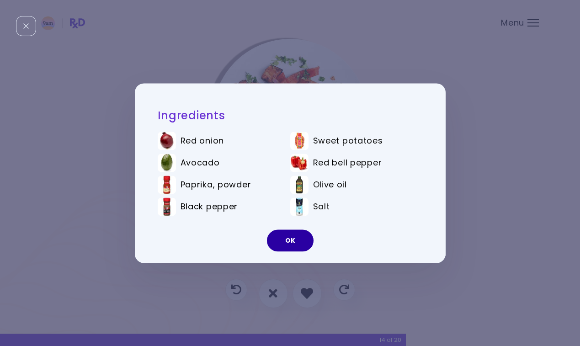
click at [285, 241] on button "OK" at bounding box center [290, 240] width 47 height 22
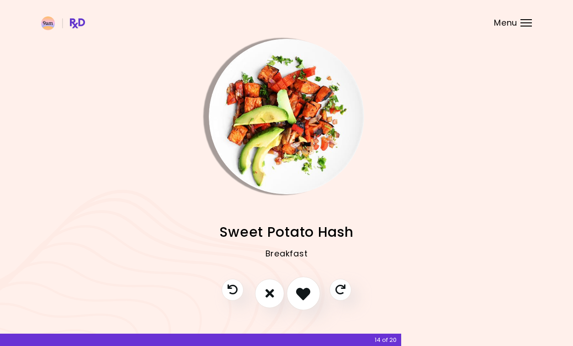
click at [301, 292] on icon "I like this recipe" at bounding box center [303, 293] width 14 height 14
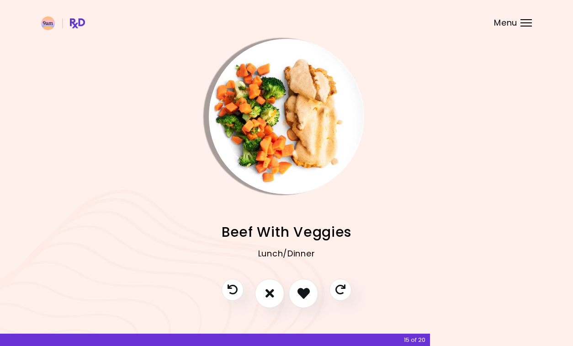
click at [284, 167] on img "Info - Beef With Veggies" at bounding box center [286, 116] width 155 height 155
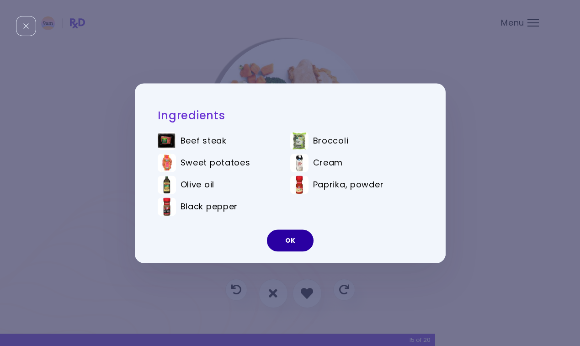
click at [289, 239] on button "OK" at bounding box center [290, 240] width 47 height 22
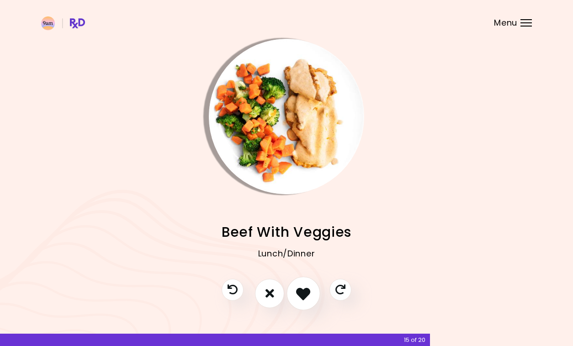
click at [306, 290] on icon "I like this recipe" at bounding box center [303, 293] width 14 height 14
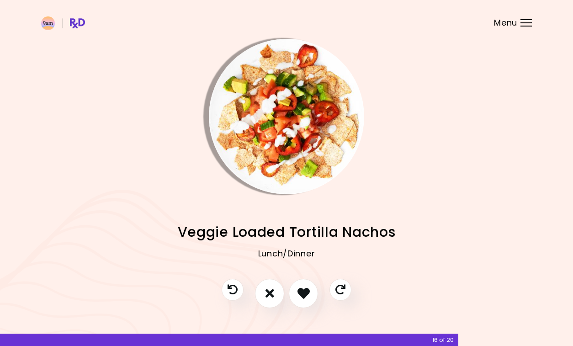
click at [286, 116] on img "Info - Veggie Loaded Tortilla Nachos" at bounding box center [286, 116] width 155 height 155
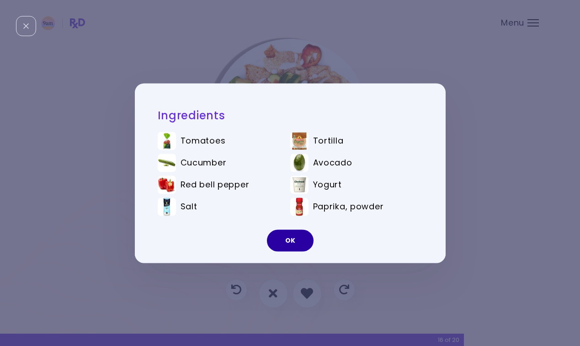
click at [287, 242] on button "OK" at bounding box center [290, 240] width 47 height 22
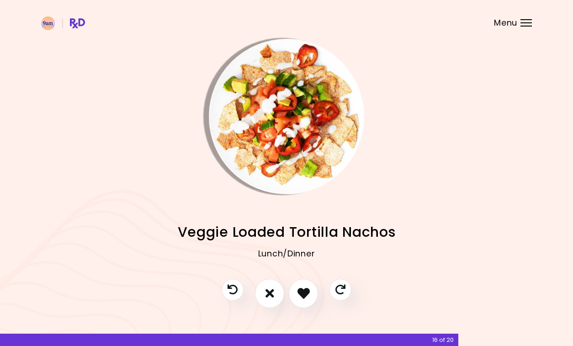
click at [267, 116] on img "Info - Veggie Loaded Tortilla Nachos" at bounding box center [286, 116] width 155 height 155
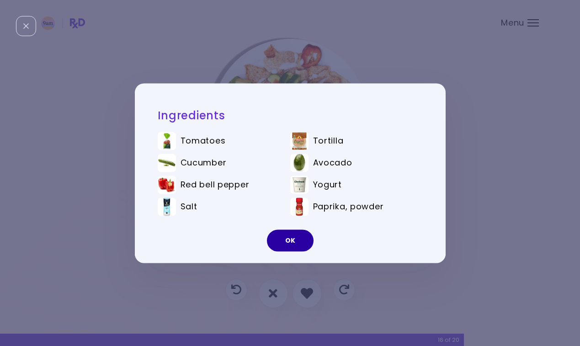
click at [300, 239] on button "OK" at bounding box center [290, 240] width 47 height 22
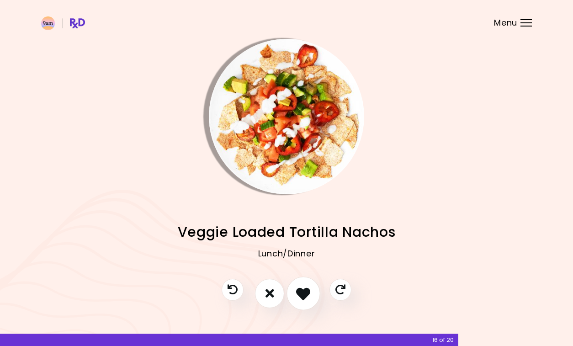
click at [299, 297] on icon "I like this recipe" at bounding box center [303, 293] width 14 height 14
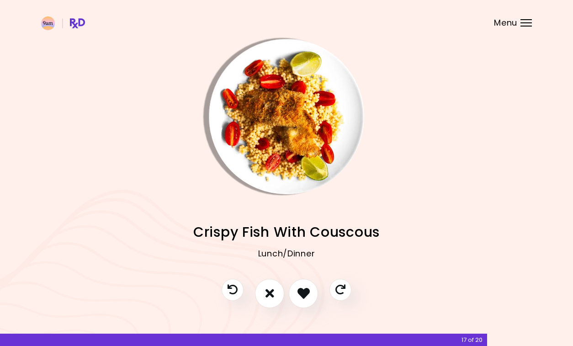
click at [298, 151] on img "Info - Crispy Fish With Couscous" at bounding box center [286, 116] width 155 height 155
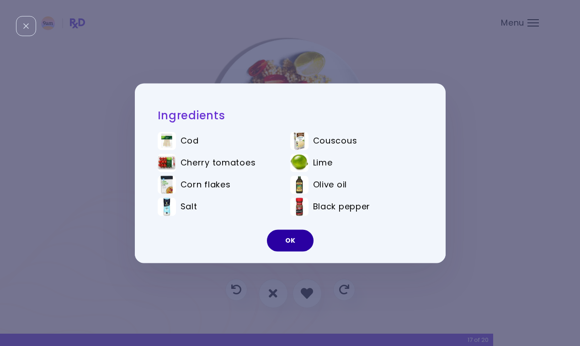
click at [292, 243] on button "OK" at bounding box center [290, 240] width 47 height 22
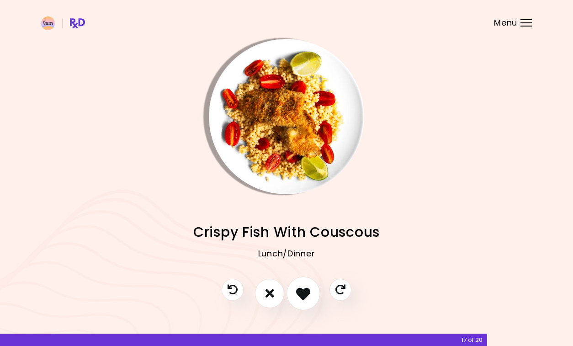
click at [302, 286] on icon "I like this recipe" at bounding box center [303, 293] width 14 height 14
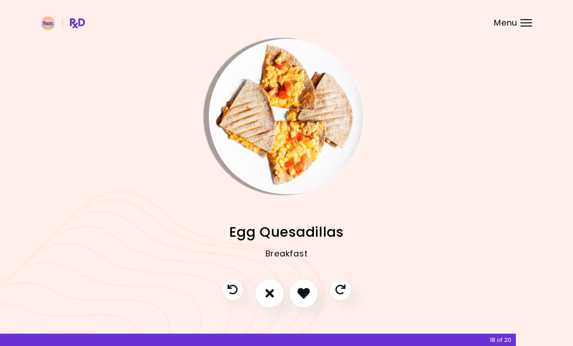
click at [280, 138] on img "Info - Egg Quesadillas" at bounding box center [286, 116] width 155 height 155
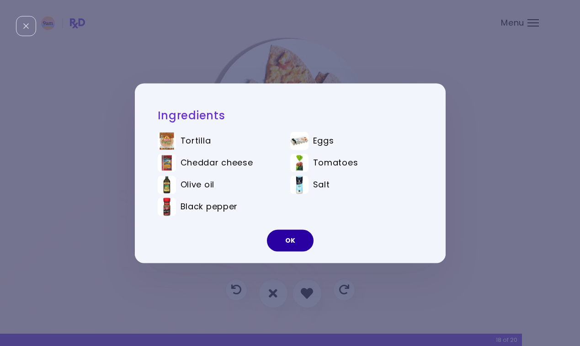
click at [292, 243] on button "OK" at bounding box center [290, 240] width 47 height 22
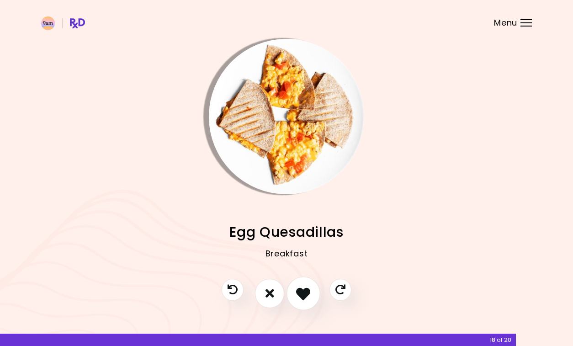
click at [306, 288] on icon "I like this recipe" at bounding box center [303, 293] width 14 height 14
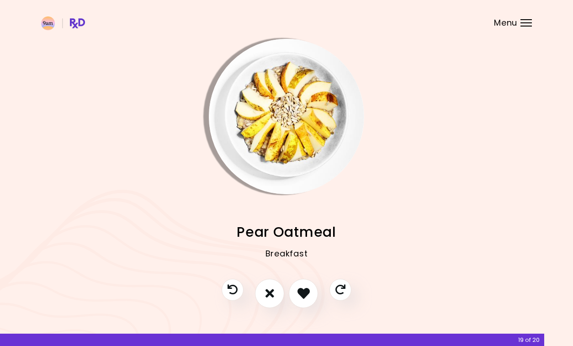
click at [283, 143] on img "Info - Pear Oatmeal" at bounding box center [286, 116] width 155 height 155
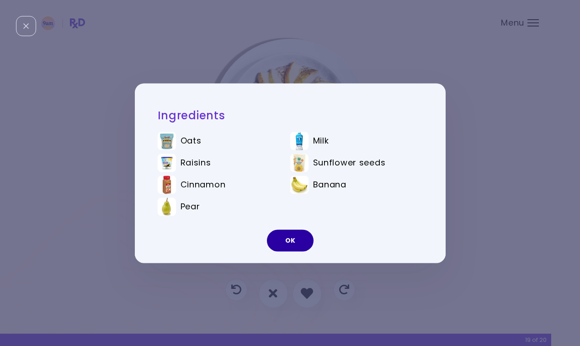
click at [298, 245] on button "OK" at bounding box center [290, 240] width 47 height 22
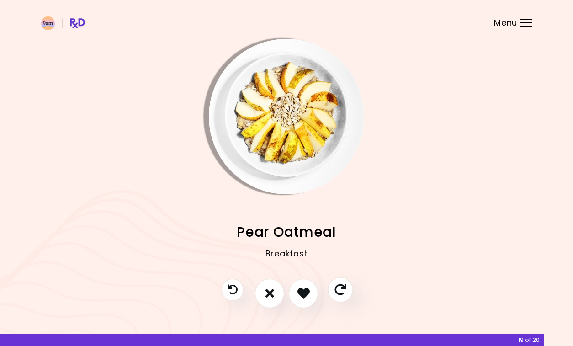
click at [342, 291] on icon "Skip" at bounding box center [339, 289] width 11 height 11
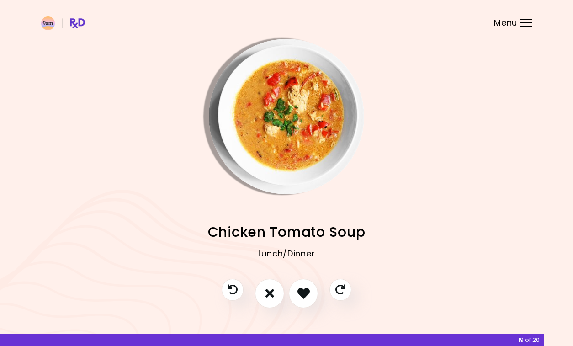
click at [290, 137] on img "Info - Chicken Tomato Soup" at bounding box center [286, 116] width 155 height 155
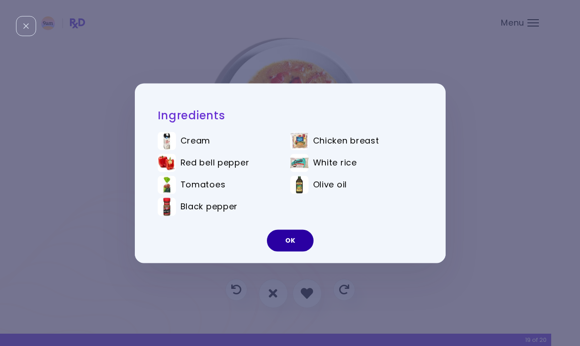
click at [298, 242] on button "OK" at bounding box center [290, 240] width 47 height 22
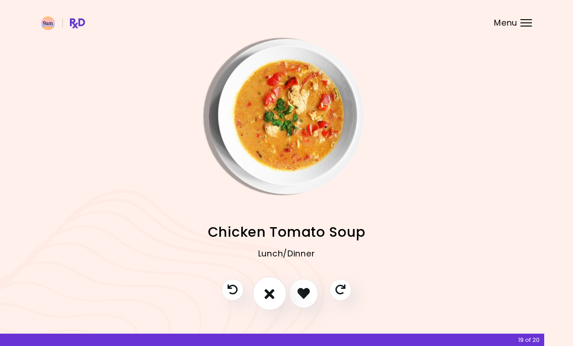
click at [270, 295] on icon "I don't like this recipe" at bounding box center [269, 293] width 10 height 14
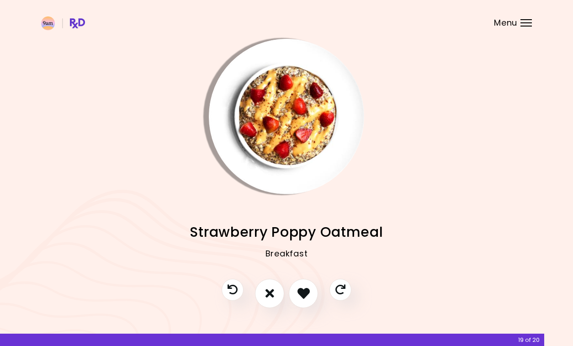
click at [288, 135] on img "Info - Strawberry Poppy Oatmeal" at bounding box center [286, 116] width 155 height 155
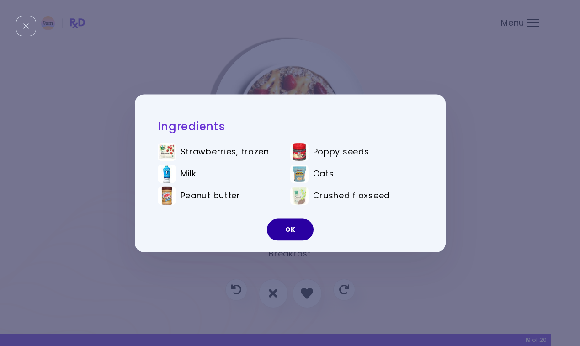
click at [294, 232] on button "OK" at bounding box center [290, 229] width 47 height 22
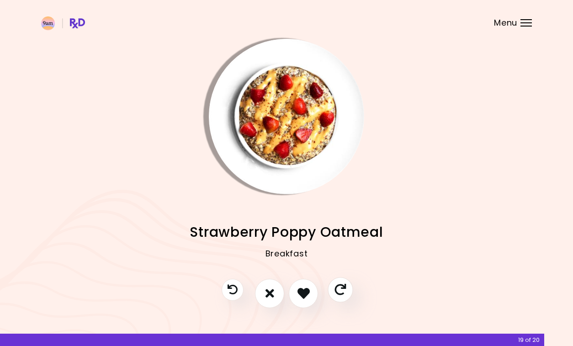
click at [332, 289] on button "Skip" at bounding box center [339, 289] width 25 height 25
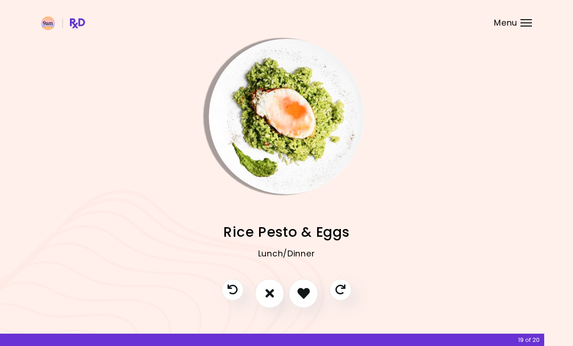
click at [289, 129] on img "Info - Rice Pesto & Eggs" at bounding box center [286, 116] width 155 height 155
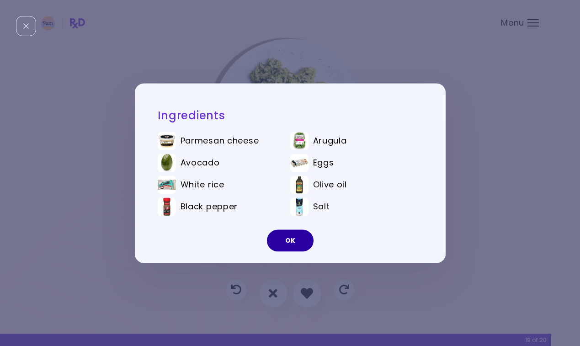
click at [293, 239] on button "OK" at bounding box center [290, 240] width 47 height 22
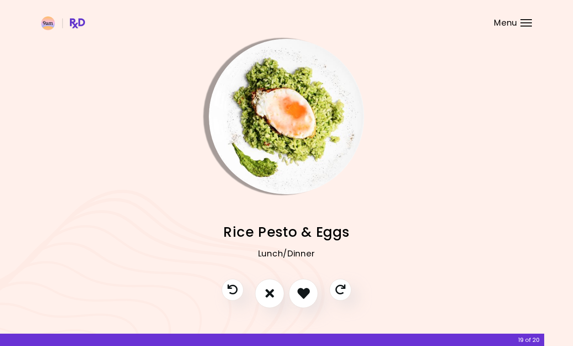
click at [288, 168] on img "Info - Rice Pesto & Eggs" at bounding box center [286, 116] width 155 height 155
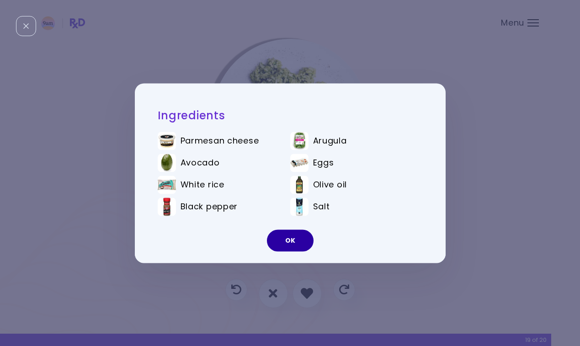
click at [295, 235] on button "OK" at bounding box center [290, 240] width 47 height 22
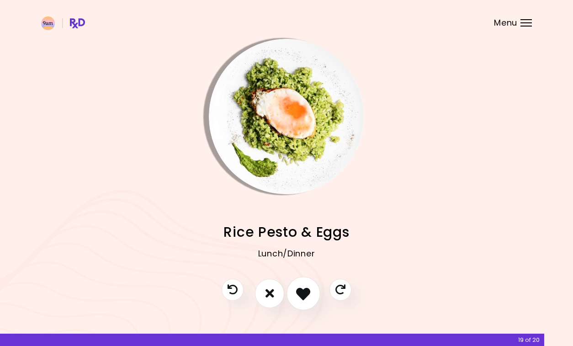
click at [300, 298] on icon "I like this recipe" at bounding box center [303, 293] width 14 height 14
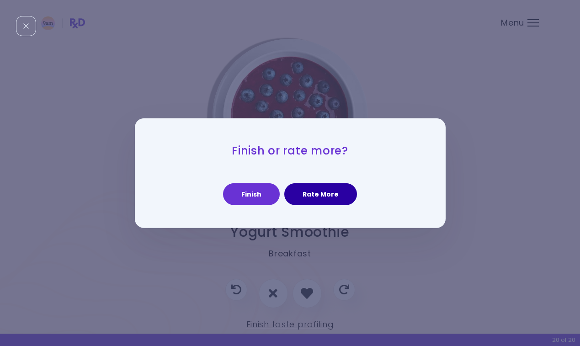
click at [323, 190] on button "Rate More" at bounding box center [320, 194] width 73 height 22
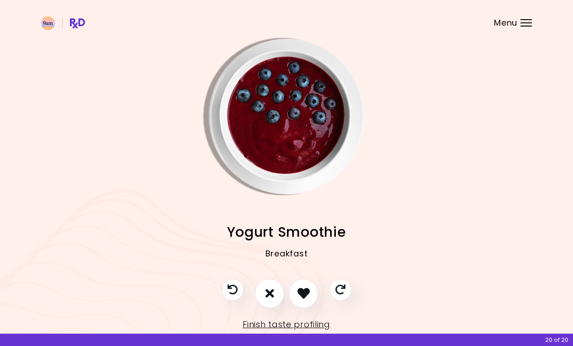
click at [298, 148] on img "Info - Yogurt Smoothie" at bounding box center [286, 116] width 155 height 155
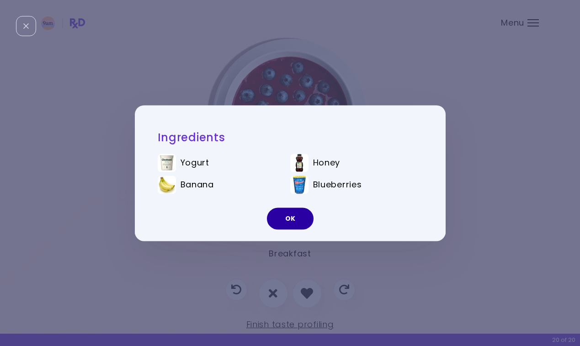
click at [294, 216] on button "OK" at bounding box center [290, 218] width 47 height 22
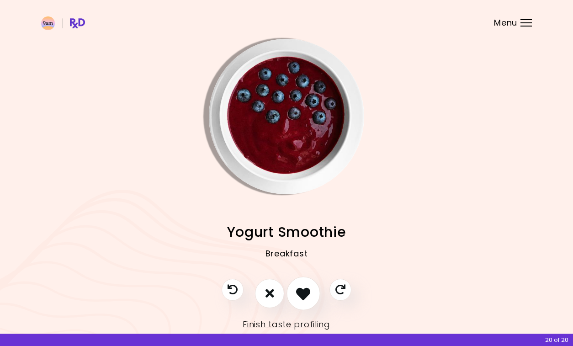
click at [307, 298] on icon "I like this recipe" at bounding box center [303, 293] width 14 height 14
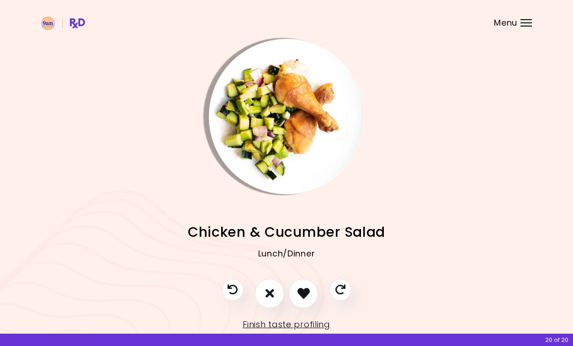
click at [281, 122] on img "Info - Chicken & Cucumber Salad" at bounding box center [286, 116] width 155 height 155
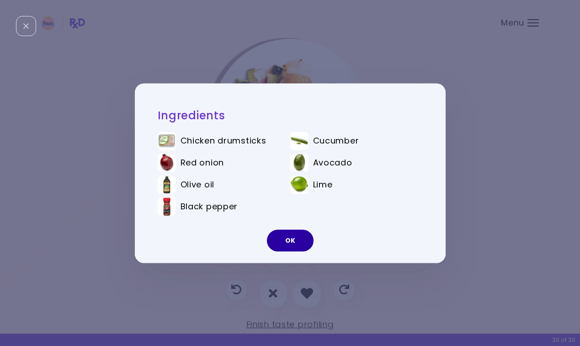
click at [295, 237] on button "OK" at bounding box center [290, 240] width 47 height 22
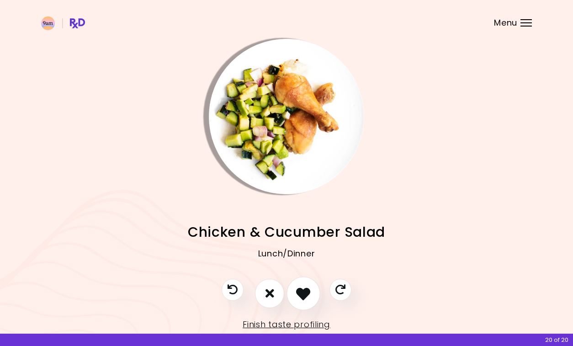
click at [305, 297] on icon "I like this recipe" at bounding box center [303, 293] width 14 height 14
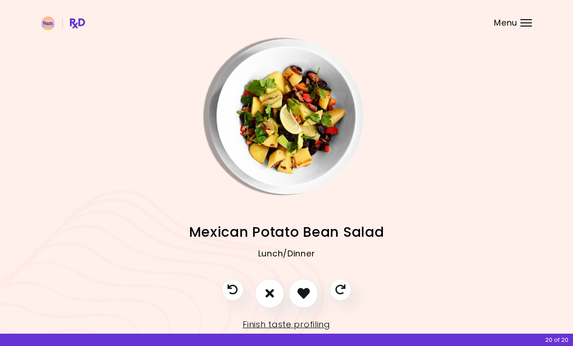
click at [272, 138] on img "Info - Mexican Potato Bean Salad" at bounding box center [286, 116] width 155 height 155
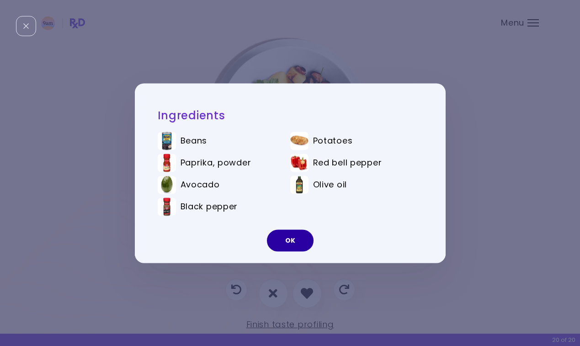
click at [298, 237] on button "OK" at bounding box center [290, 240] width 47 height 22
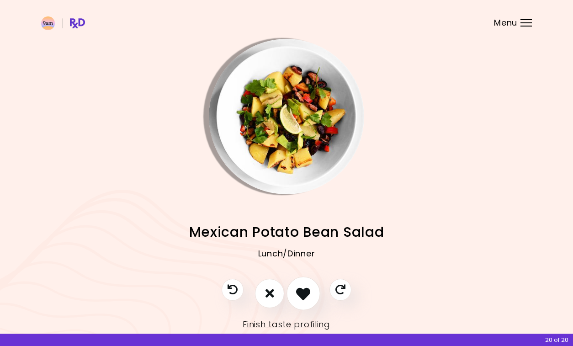
click at [304, 296] on icon "I like this recipe" at bounding box center [303, 293] width 14 height 14
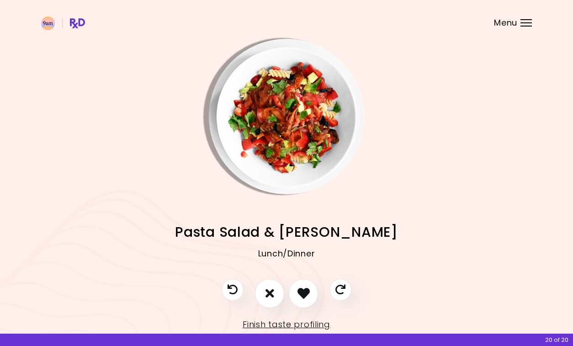
click at [280, 133] on img "Info - Pasta Salad & Carrot Bacon" at bounding box center [286, 116] width 155 height 155
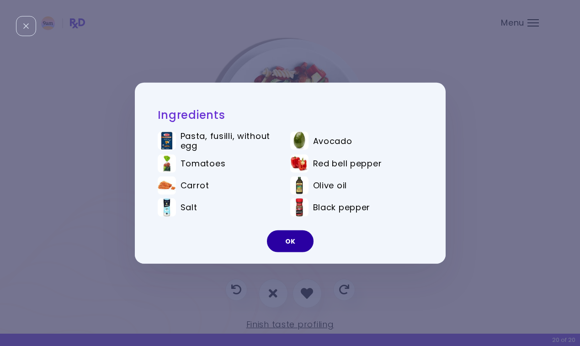
click at [292, 234] on button "OK" at bounding box center [290, 241] width 47 height 22
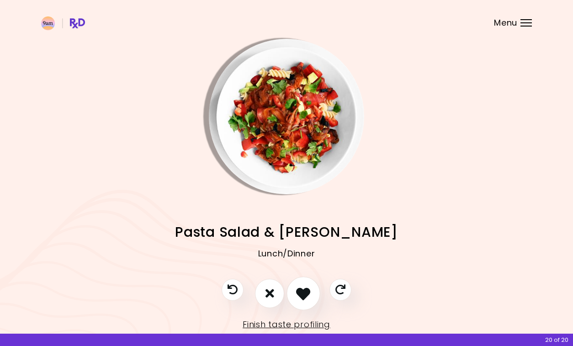
click at [303, 290] on icon "I like this recipe" at bounding box center [303, 293] width 14 height 14
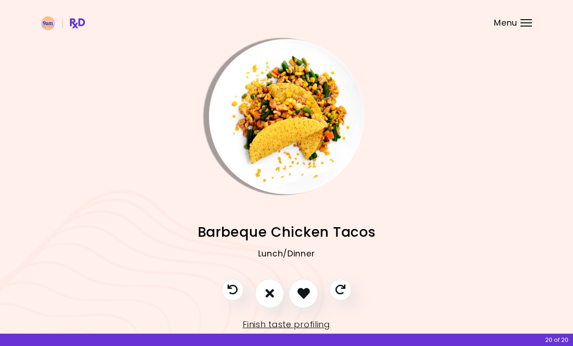
click at [286, 121] on img "Info - Barbeque Chicken Tacos" at bounding box center [286, 116] width 155 height 155
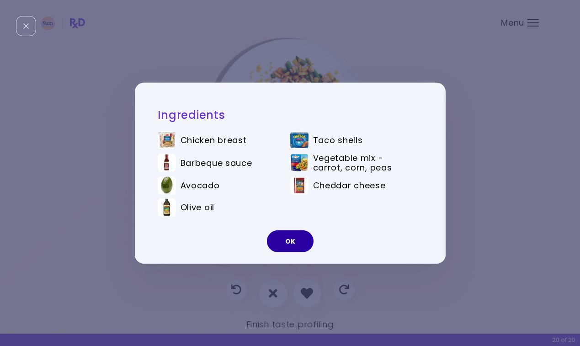
click at [294, 242] on button "OK" at bounding box center [290, 241] width 47 height 22
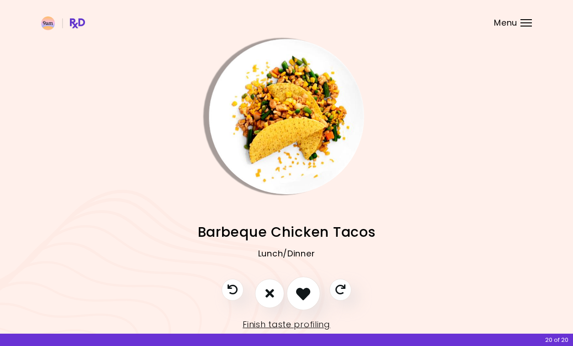
click at [303, 289] on icon "I like this recipe" at bounding box center [303, 293] width 14 height 14
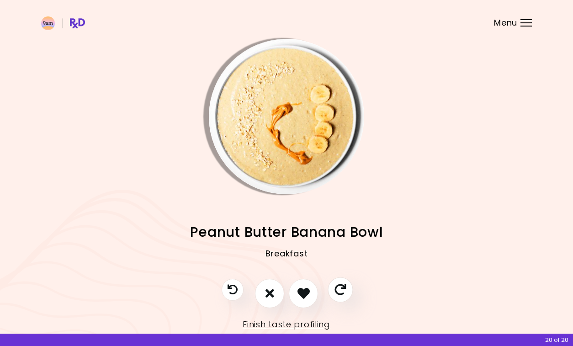
click at [341, 290] on icon "Skip" at bounding box center [339, 289] width 11 height 11
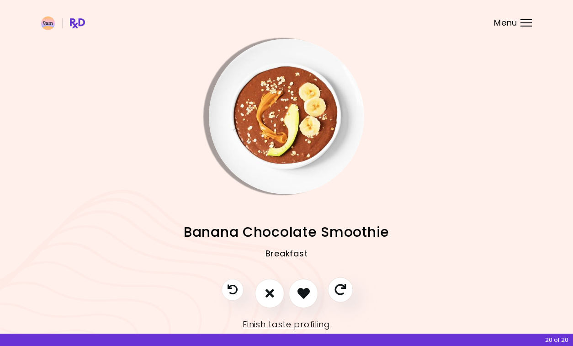
click at [339, 290] on icon "Skip" at bounding box center [339, 289] width 11 height 11
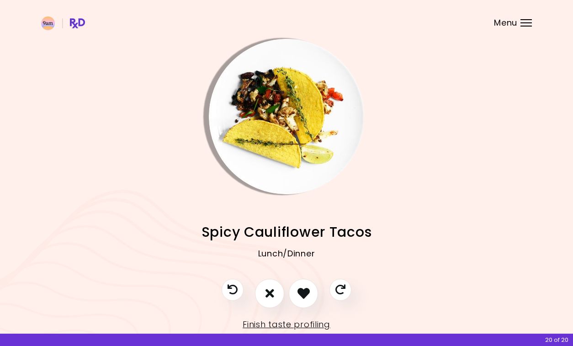
click at [300, 108] on img "Info - Spicy Cauliflower Tacos" at bounding box center [286, 116] width 155 height 155
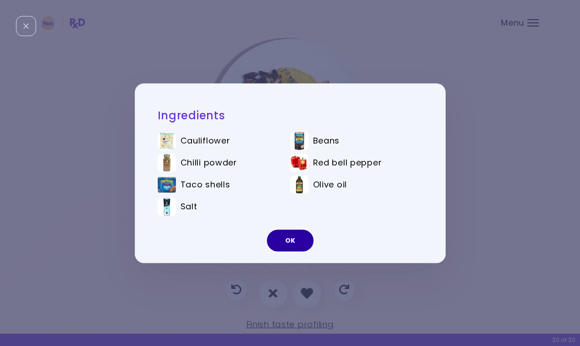
click at [293, 241] on button "OK" at bounding box center [290, 240] width 47 height 22
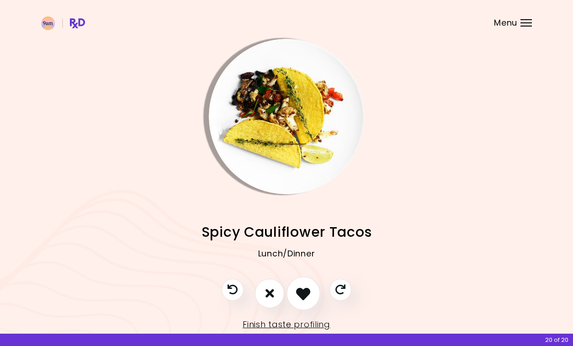
click at [306, 294] on icon "I like this recipe" at bounding box center [303, 293] width 14 height 14
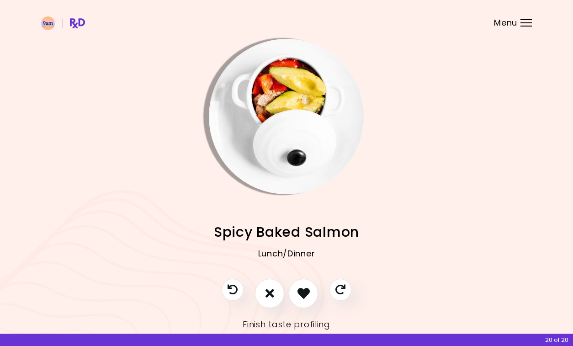
click at [300, 164] on img "Info - Spicy Baked Salmon" at bounding box center [286, 116] width 155 height 155
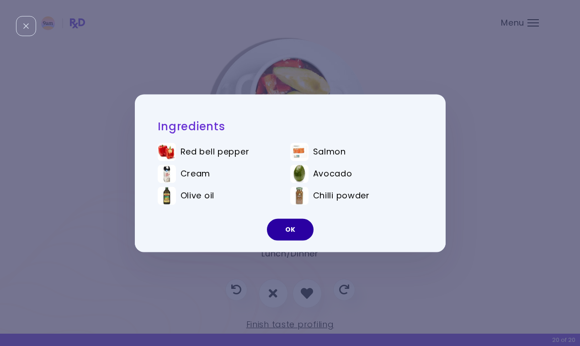
click at [297, 232] on button "OK" at bounding box center [290, 229] width 47 height 22
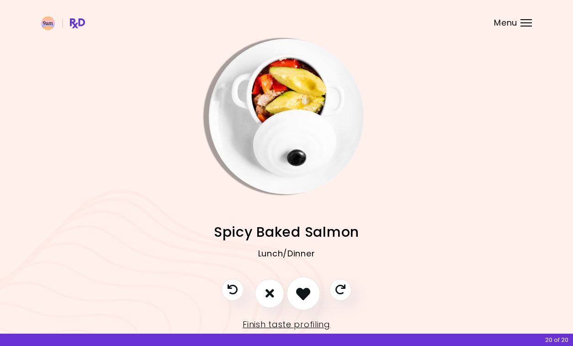
click at [301, 288] on icon "I like this recipe" at bounding box center [303, 293] width 14 height 14
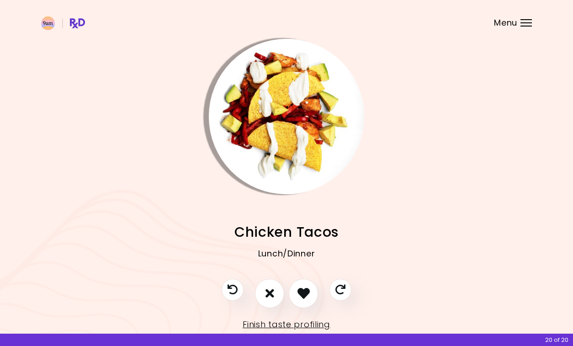
click at [288, 143] on img "Info - Chicken Tacos" at bounding box center [286, 116] width 155 height 155
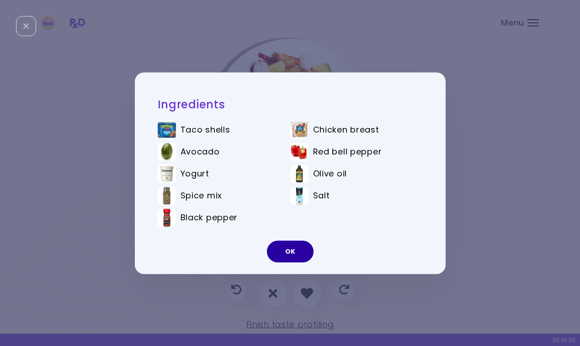
click at [291, 248] on button "OK" at bounding box center [290, 251] width 47 height 22
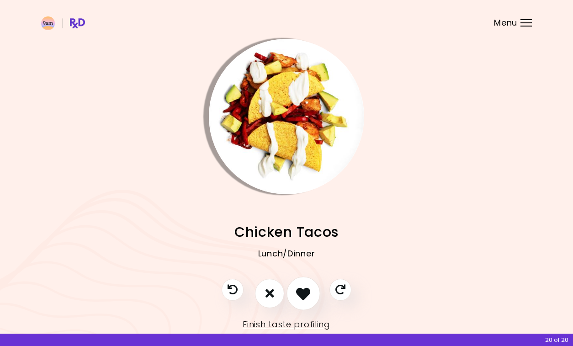
click at [304, 291] on icon "I like this recipe" at bounding box center [303, 293] width 14 height 14
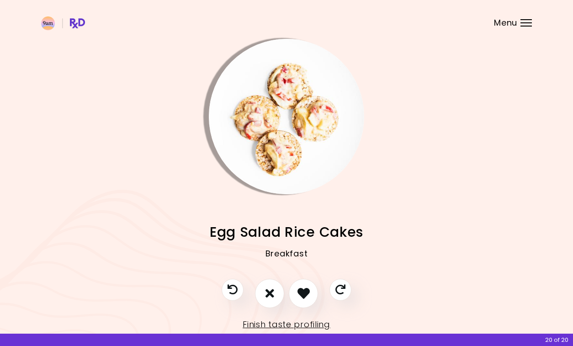
click at [282, 151] on img "Info - Egg Salad Rice Cakes" at bounding box center [286, 116] width 155 height 155
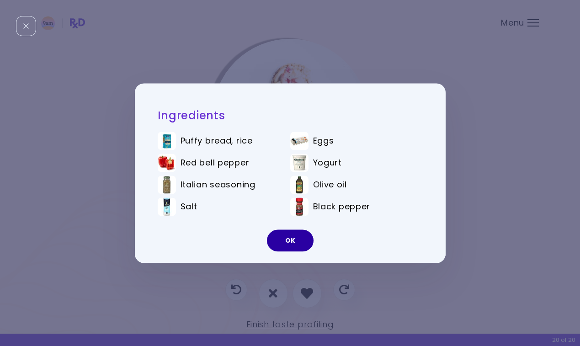
click at [298, 239] on button "OK" at bounding box center [290, 240] width 47 height 22
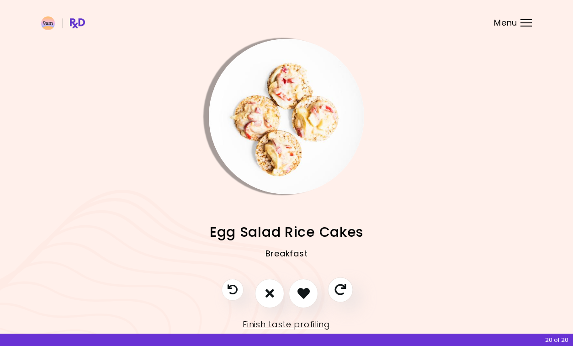
click at [342, 287] on icon "Skip" at bounding box center [339, 289] width 11 height 11
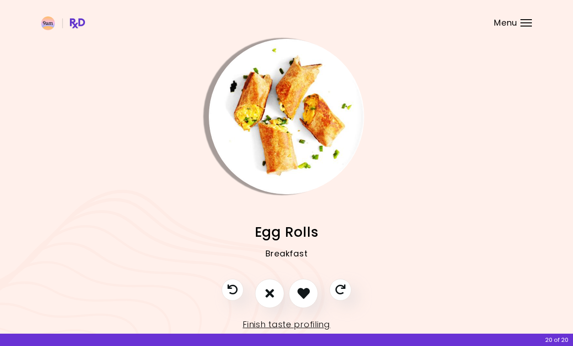
click at [289, 133] on img "Info - Egg Rolls" at bounding box center [286, 116] width 155 height 155
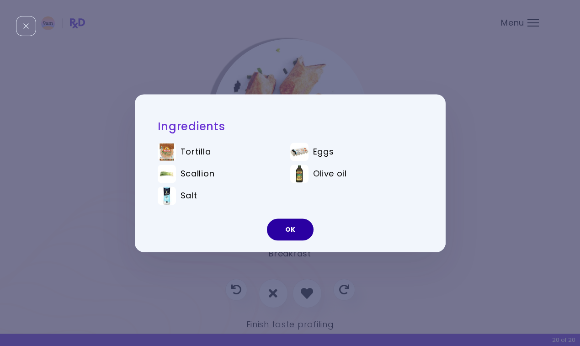
click at [290, 226] on button "OK" at bounding box center [290, 229] width 47 height 22
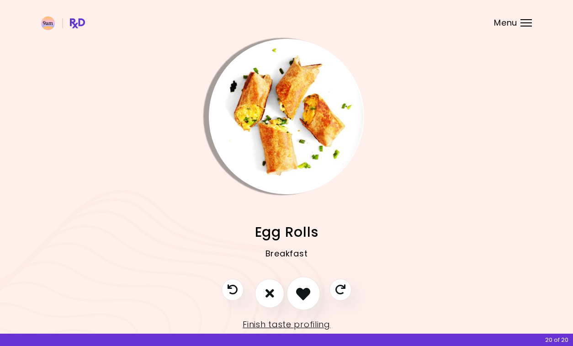
click at [306, 291] on icon "I like this recipe" at bounding box center [303, 293] width 14 height 14
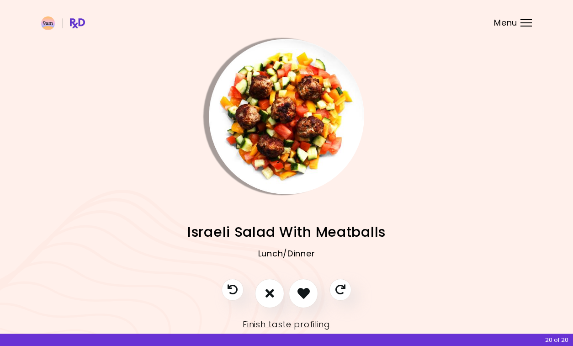
click at [266, 135] on img "Info - Israeli Salad With Meatballs" at bounding box center [286, 116] width 155 height 155
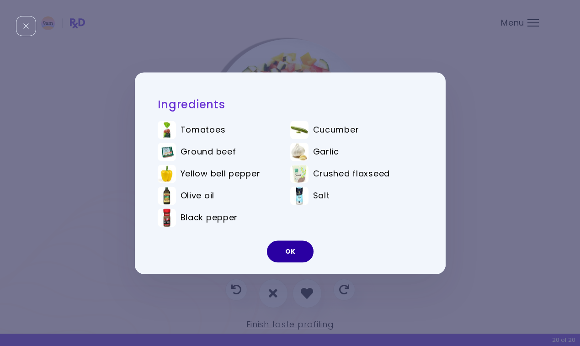
click at [287, 257] on button "OK" at bounding box center [290, 251] width 47 height 22
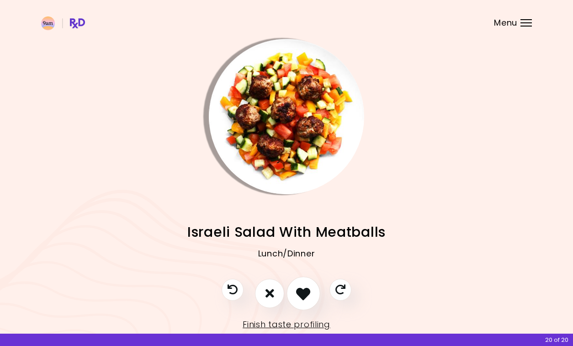
click at [306, 291] on icon "I like this recipe" at bounding box center [303, 293] width 14 height 14
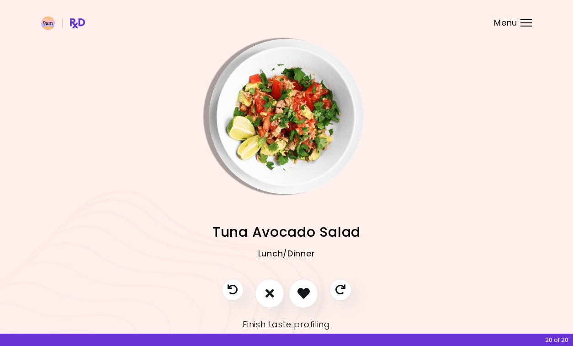
click at [294, 121] on img "Info - Tuna Avocado Salad" at bounding box center [286, 116] width 155 height 155
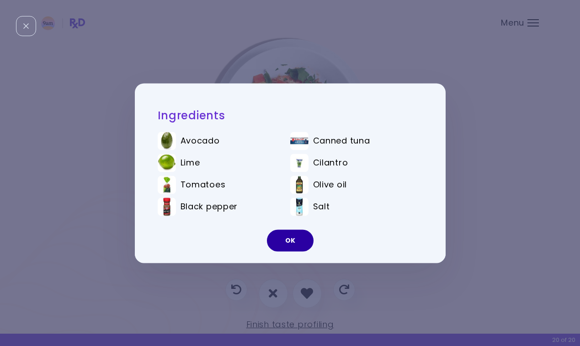
click at [297, 232] on button "OK" at bounding box center [290, 240] width 47 height 22
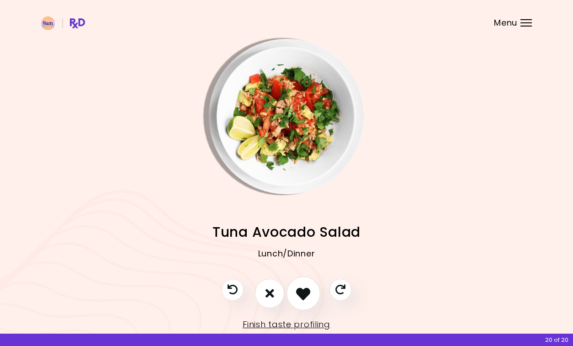
click at [302, 289] on icon "I like this recipe" at bounding box center [303, 293] width 14 height 14
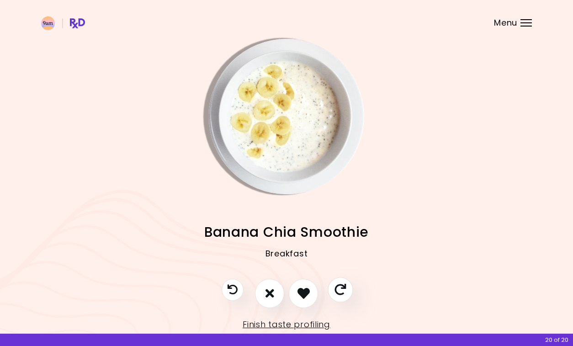
click at [340, 289] on icon "Skip" at bounding box center [339, 289] width 11 height 11
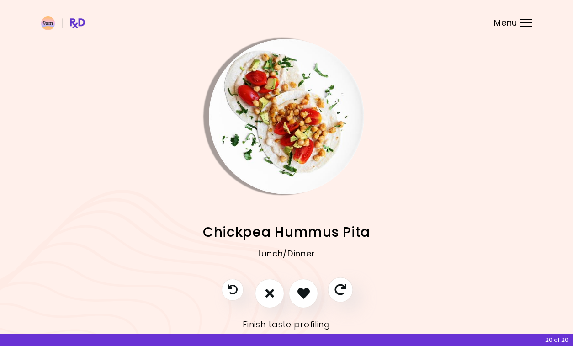
click at [336, 289] on icon "Skip" at bounding box center [339, 289] width 11 height 11
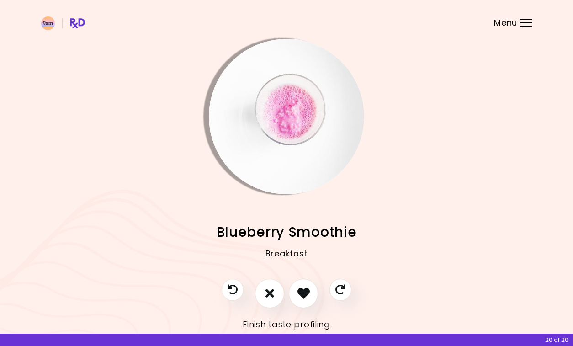
click at [289, 155] on img "Info - Blueberry Smoothie" at bounding box center [286, 116] width 155 height 155
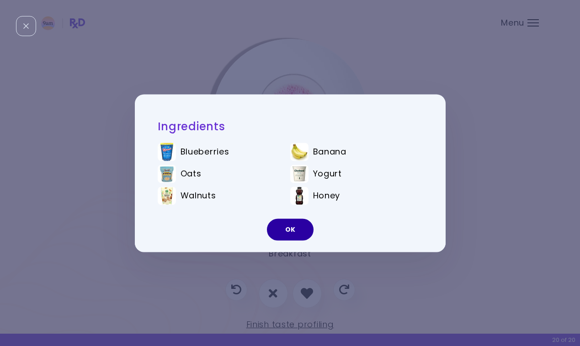
click at [289, 235] on button "OK" at bounding box center [290, 229] width 47 height 22
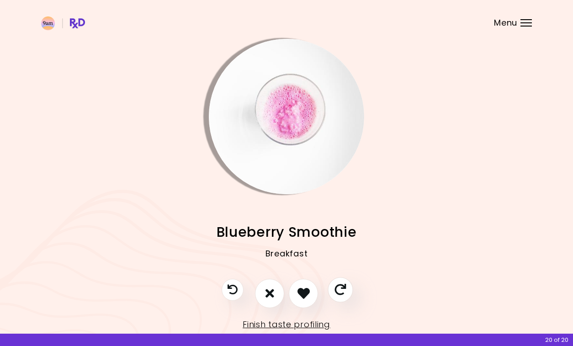
click at [348, 293] on button "Skip" at bounding box center [339, 289] width 25 height 25
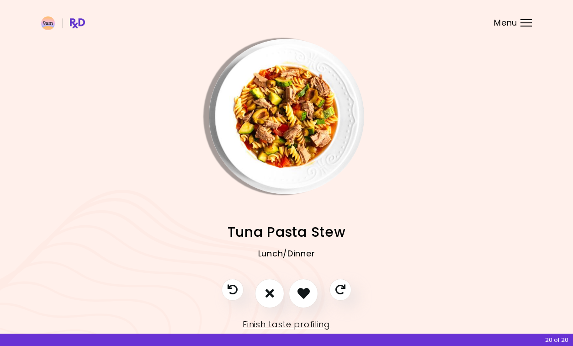
click at [285, 92] on img "Info - Tuna Pasta Stew" at bounding box center [286, 116] width 155 height 155
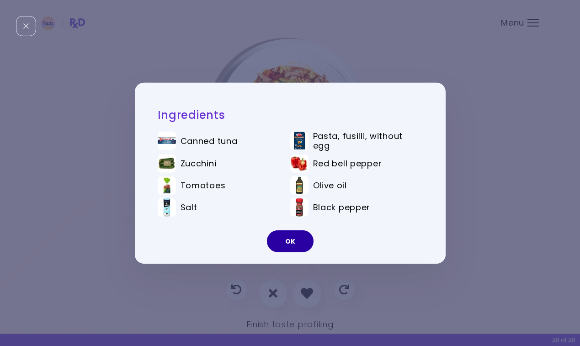
click at [285, 241] on button "OK" at bounding box center [290, 241] width 47 height 22
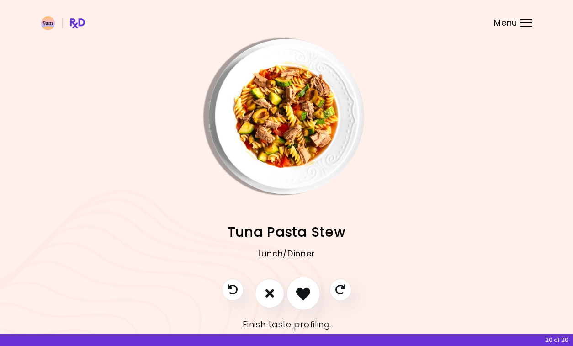
click at [301, 290] on icon "I like this recipe" at bounding box center [303, 293] width 14 height 14
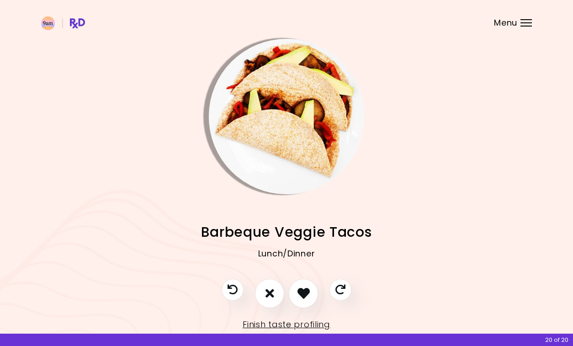
click at [288, 156] on img "Info - Barbeque Veggie Tacos" at bounding box center [286, 116] width 155 height 155
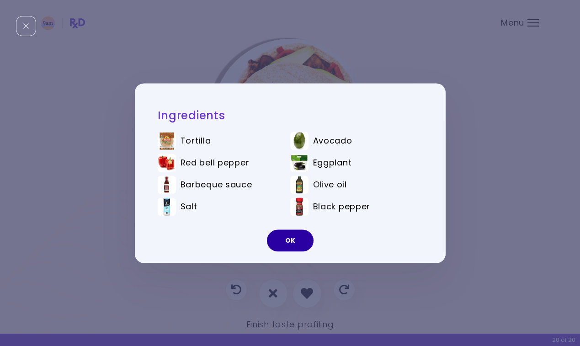
click at [286, 243] on button "OK" at bounding box center [290, 240] width 47 height 22
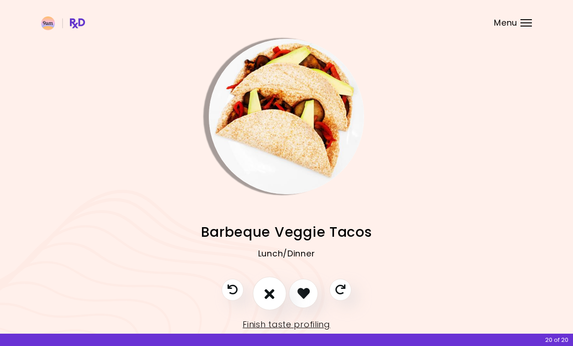
click at [270, 290] on icon "I don't like this recipe" at bounding box center [269, 293] width 10 height 14
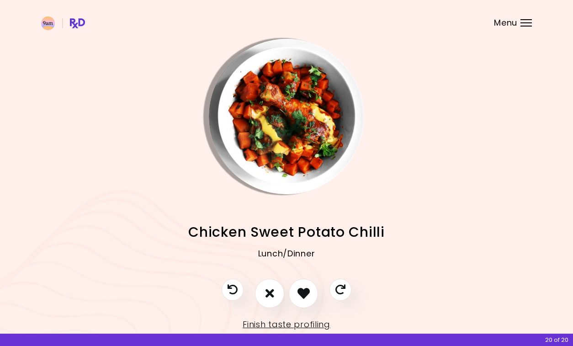
click at [282, 144] on img "Info - Chicken Sweet Potato Chilli" at bounding box center [286, 116] width 155 height 155
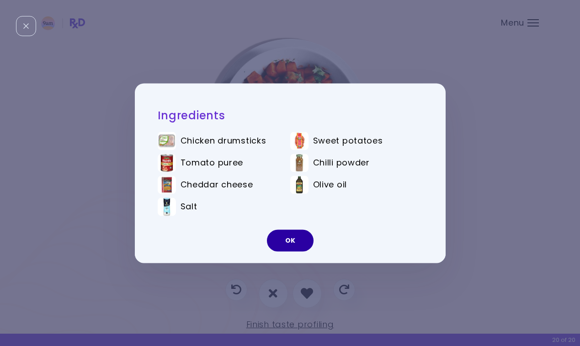
click at [293, 242] on button "OK" at bounding box center [290, 240] width 47 height 22
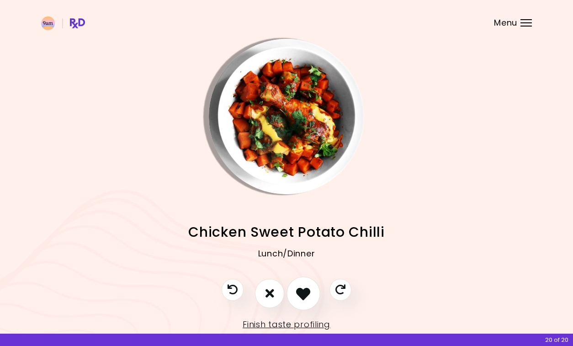
click at [303, 289] on icon "I like this recipe" at bounding box center [303, 293] width 14 height 14
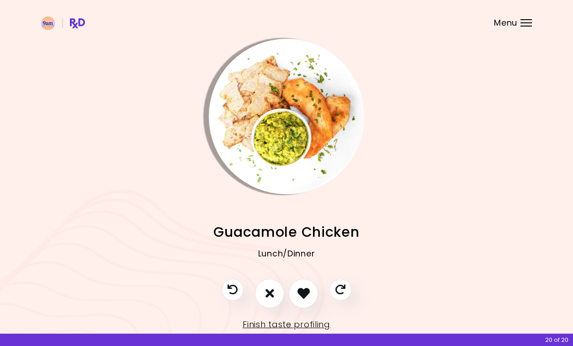
click at [294, 104] on img "Info - Guacamole Chicken" at bounding box center [286, 116] width 155 height 155
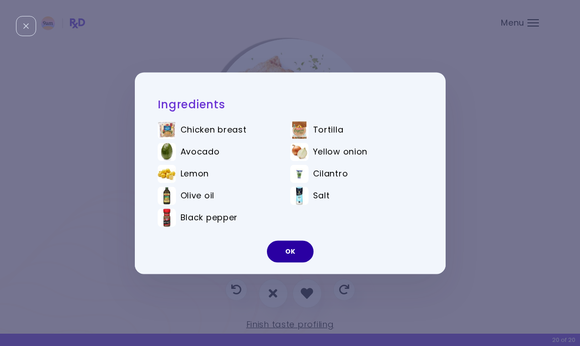
click at [291, 245] on button "OK" at bounding box center [290, 251] width 47 height 22
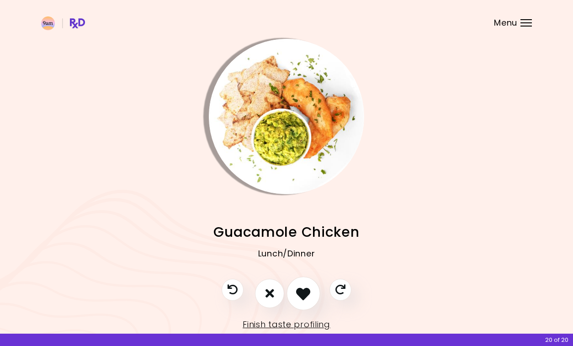
click at [303, 290] on icon "I like this recipe" at bounding box center [303, 293] width 14 height 14
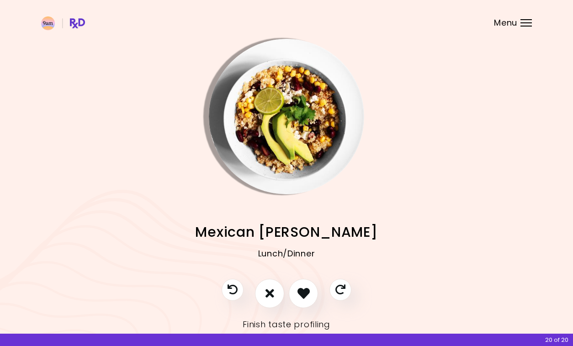
click at [297, 325] on link "Finish taste profiling" at bounding box center [287, 324] width 88 height 15
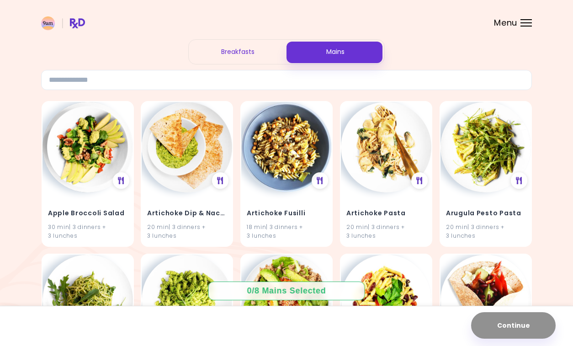
scroll to position [32, 0]
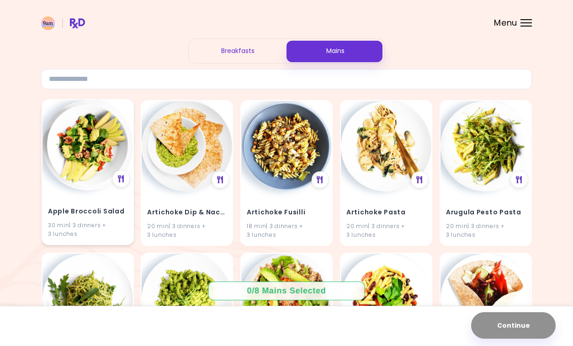
click at [94, 146] on img at bounding box center [87, 145] width 90 height 90
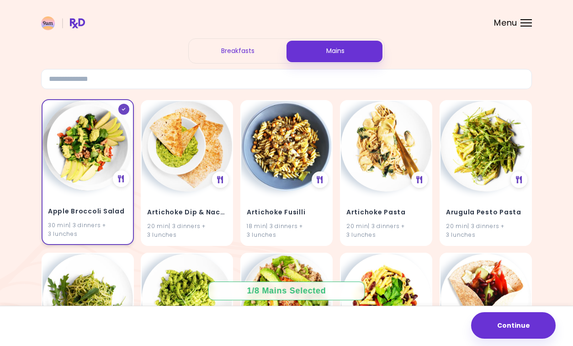
click at [103, 152] on img at bounding box center [87, 145] width 90 height 90
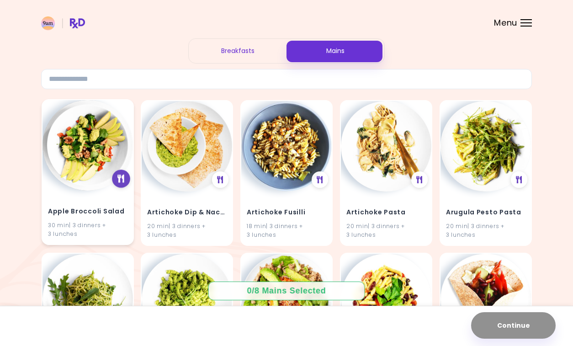
click at [121, 178] on icon at bounding box center [120, 178] width 7 height 8
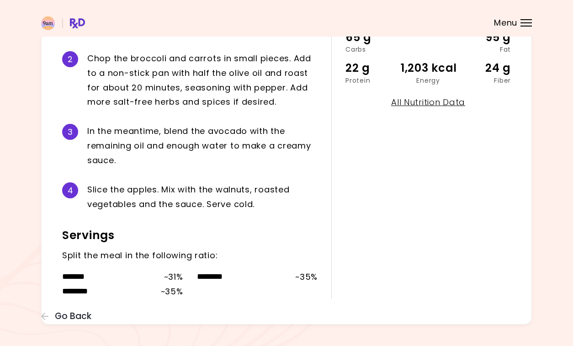
scroll to position [248, 0]
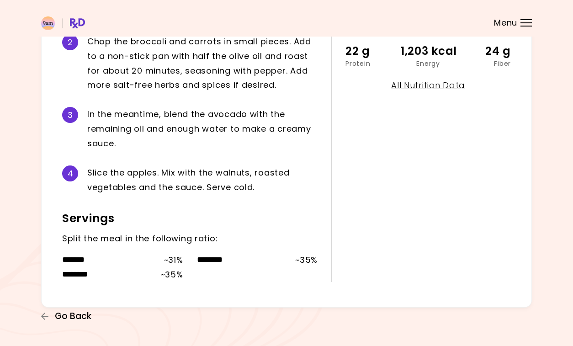
click at [79, 318] on span "Go Back" at bounding box center [73, 316] width 37 height 10
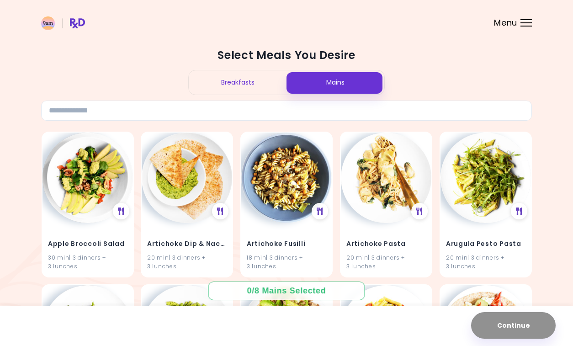
click at [524, 22] on div at bounding box center [525, 22] width 11 height 1
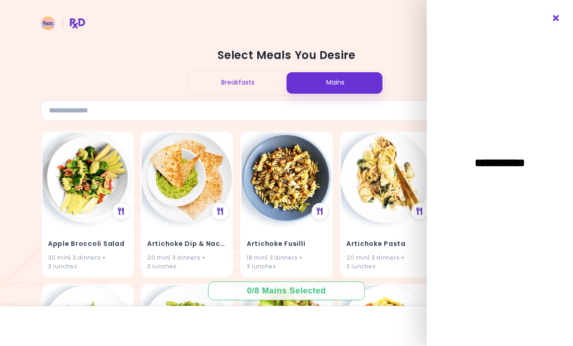
click at [557, 18] on icon "Close" at bounding box center [556, 18] width 9 height 6
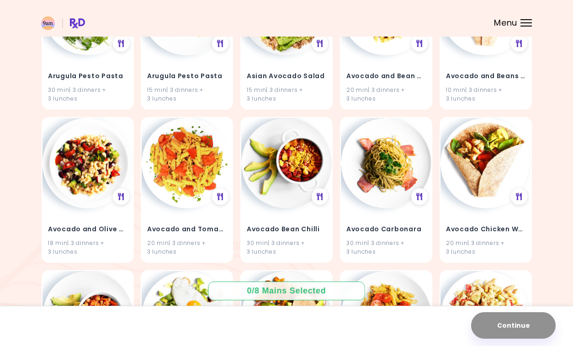
scroll to position [323, 0]
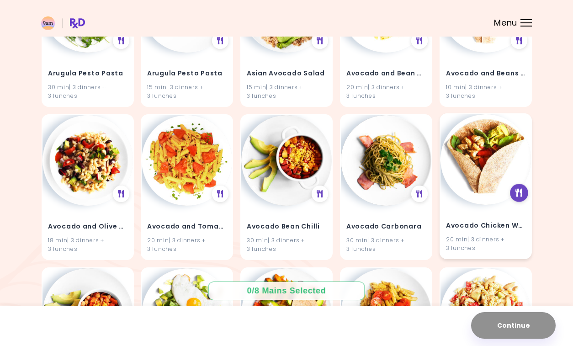
click at [517, 194] on icon at bounding box center [518, 193] width 7 height 8
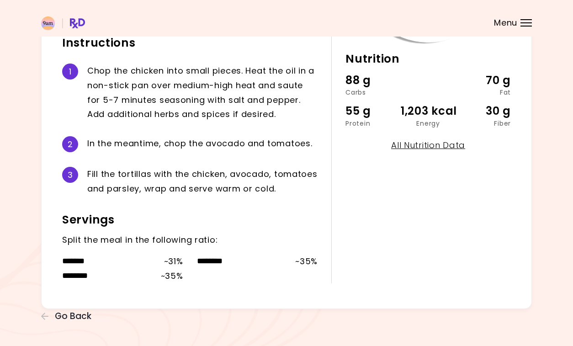
scroll to position [190, 0]
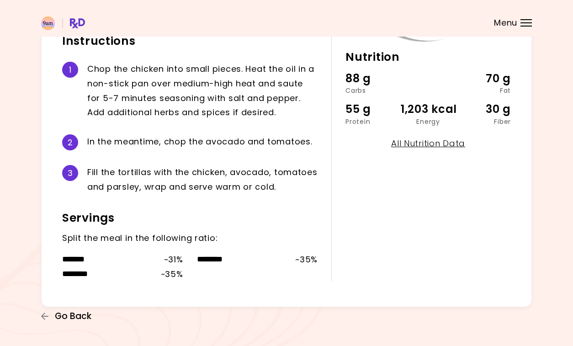
click at [76, 317] on span "Go Back" at bounding box center [73, 316] width 37 height 10
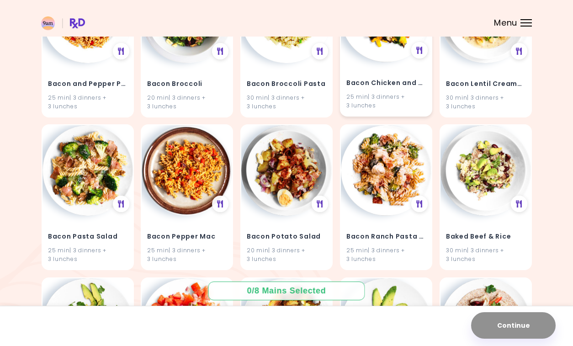
scroll to position [1081, 0]
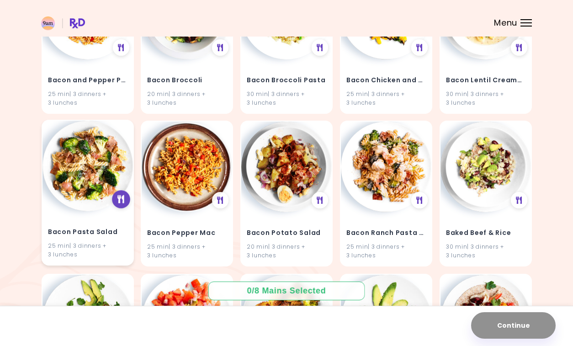
click at [118, 202] on icon at bounding box center [120, 199] width 7 height 8
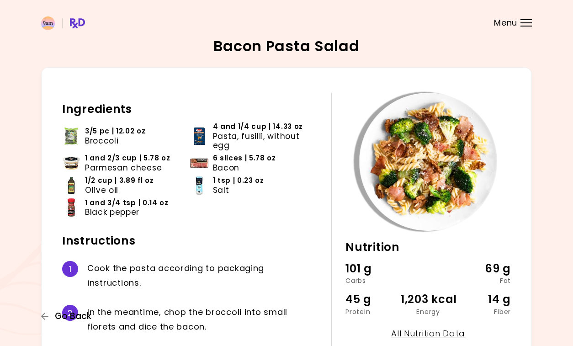
click at [79, 318] on span "Go Back" at bounding box center [73, 316] width 37 height 10
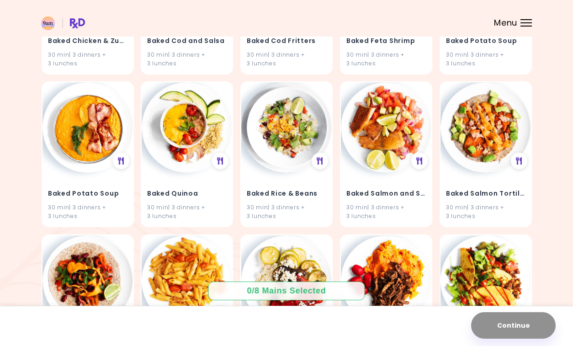
scroll to position [1611, 0]
